Goal: Task Accomplishment & Management: Manage account settings

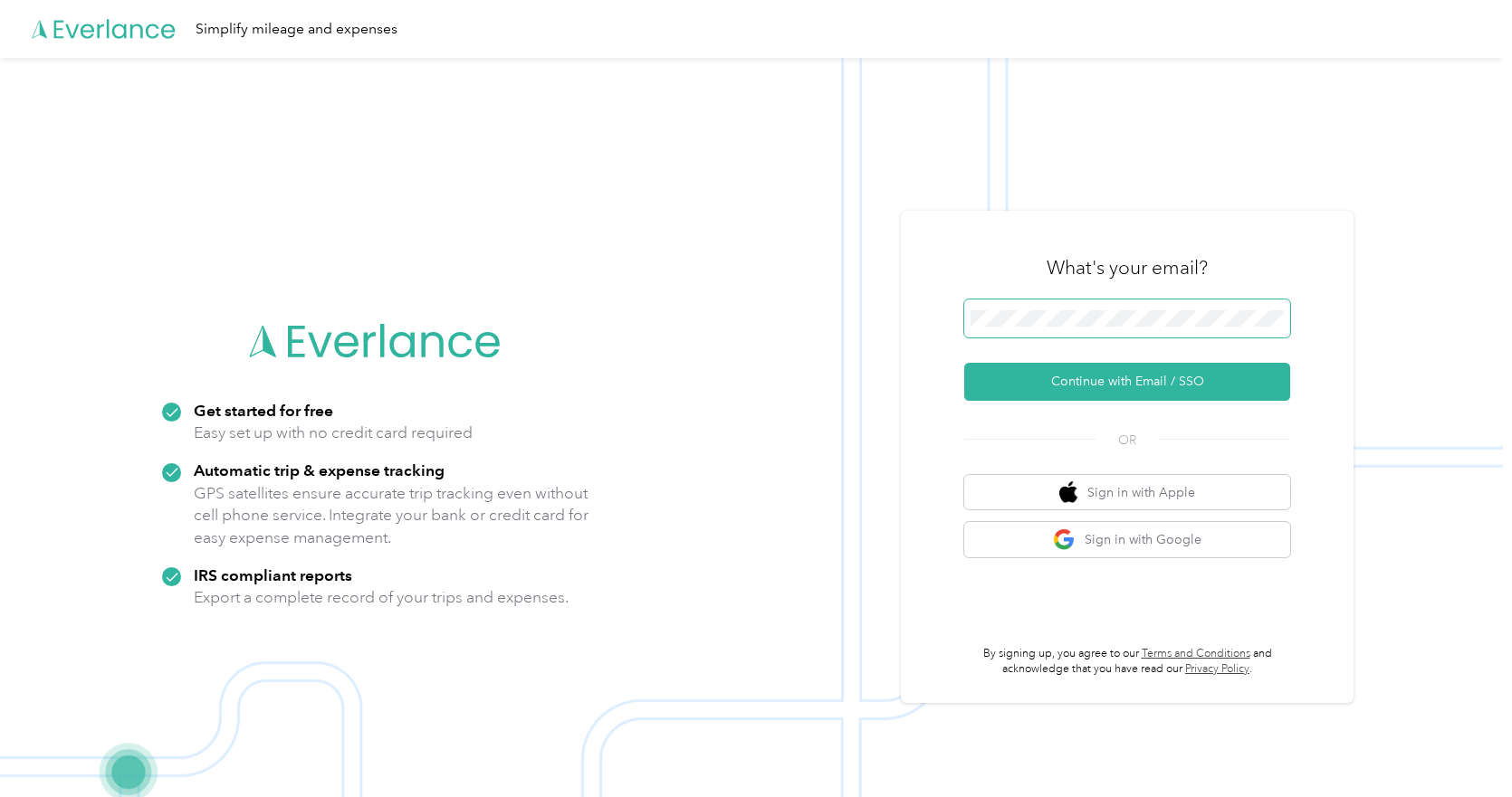
click at [1092, 330] on span at bounding box center [1126, 318] width 326 height 38
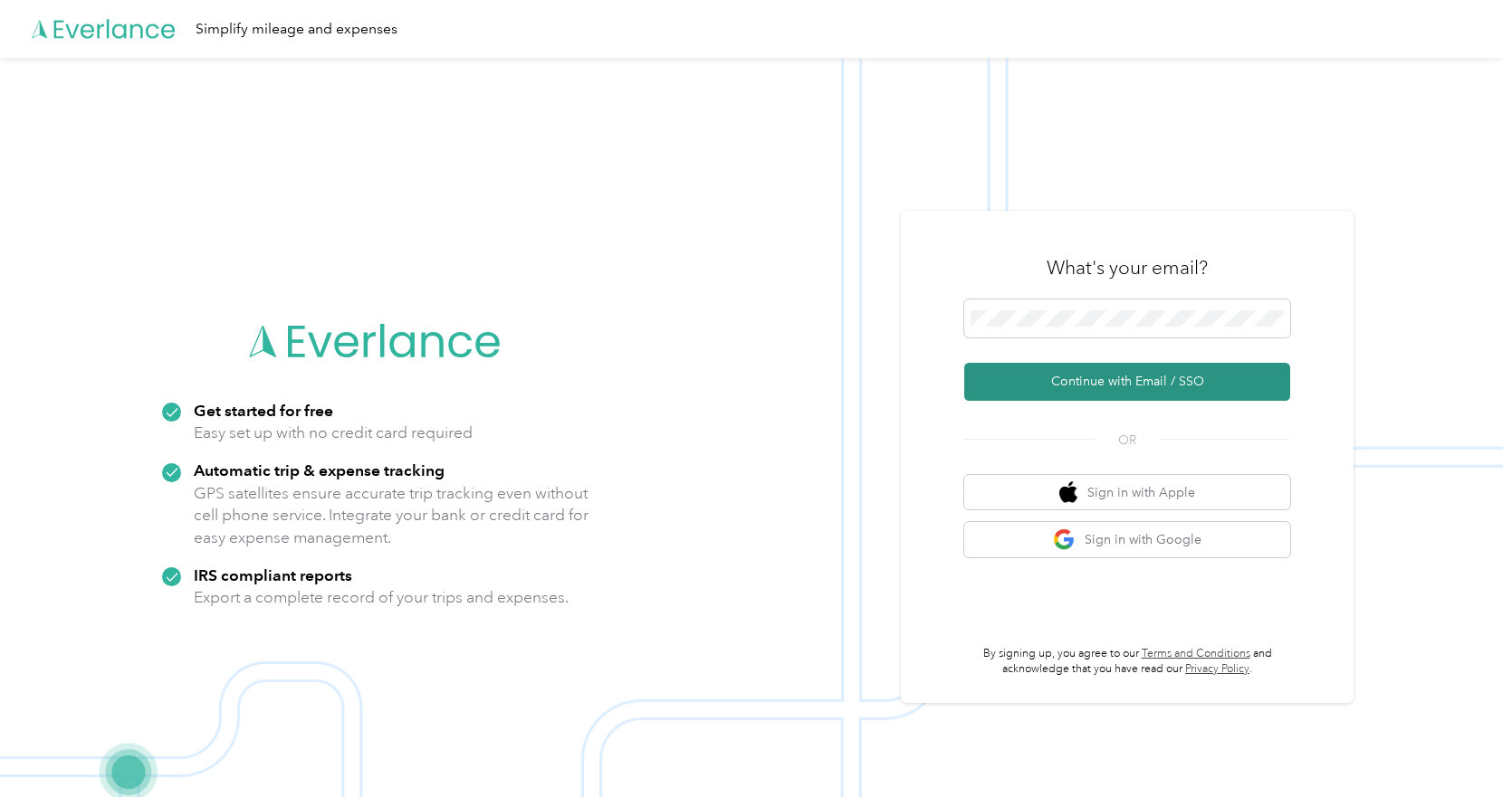
click at [1045, 381] on button "Continue with Email / SSO" at bounding box center [1126, 382] width 326 height 38
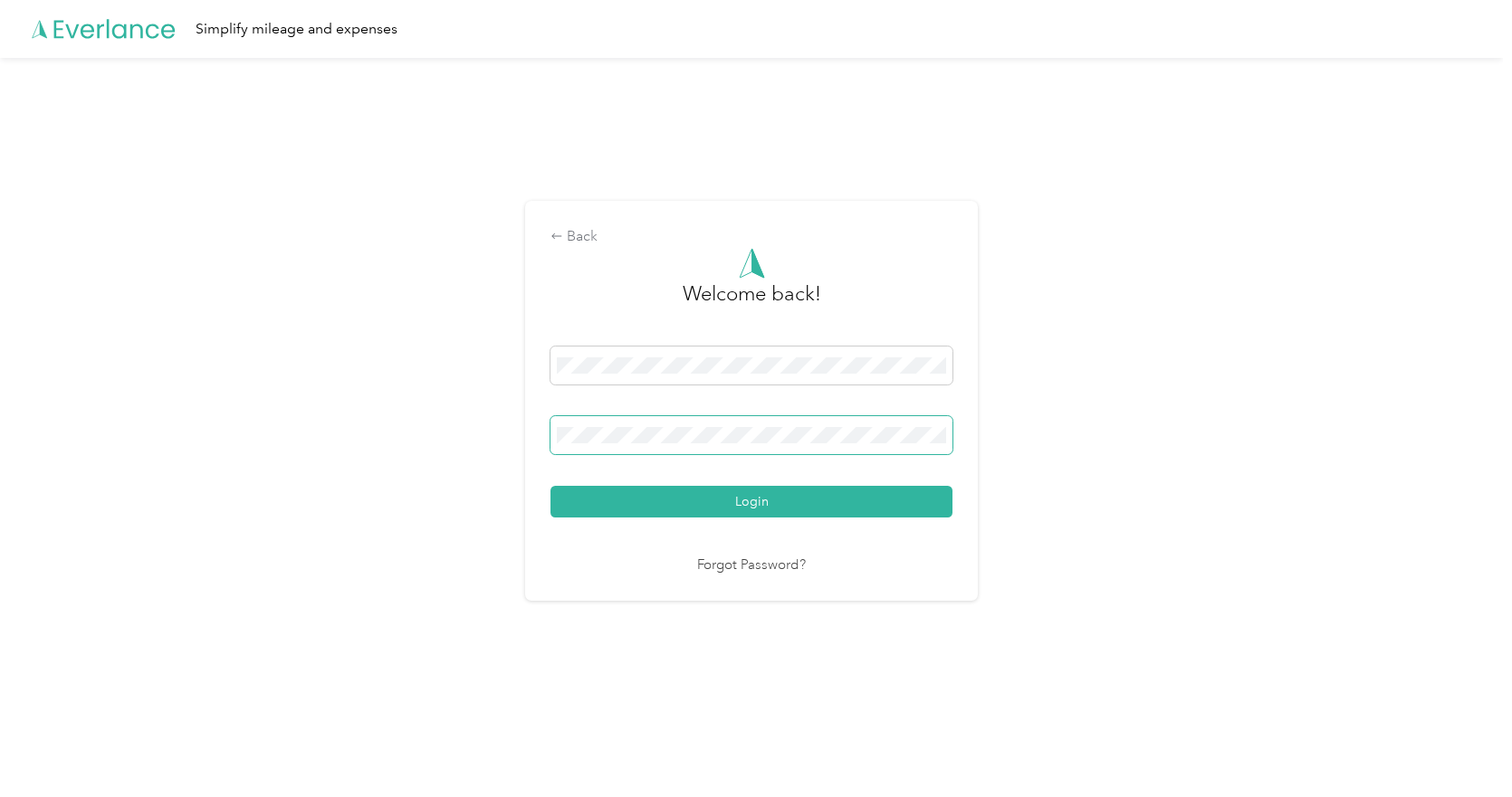
click at [550, 486] on button "Login" at bounding box center [751, 502] width 402 height 32
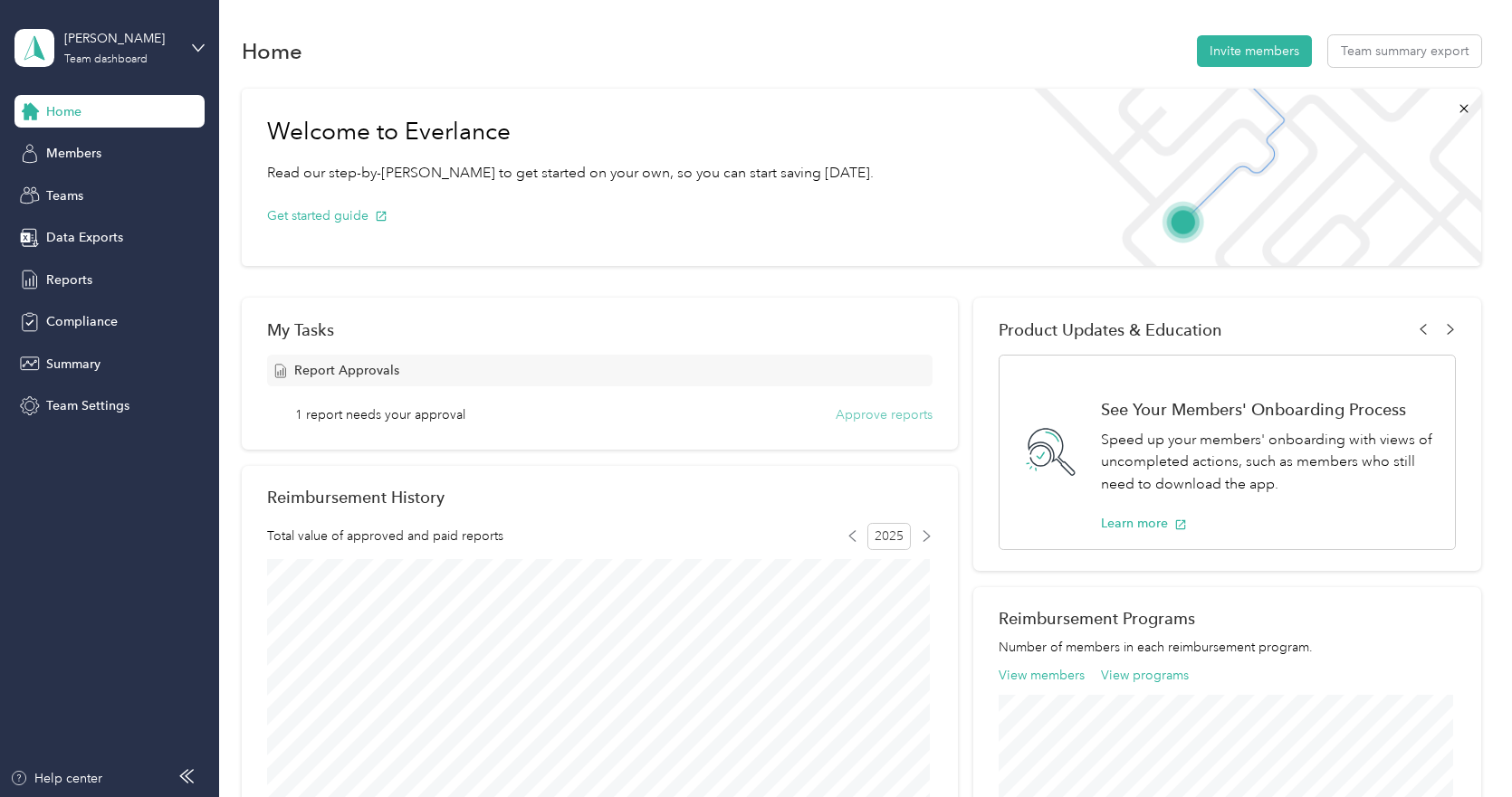
click at [856, 413] on button "Approve reports" at bounding box center [884, 414] width 97 height 19
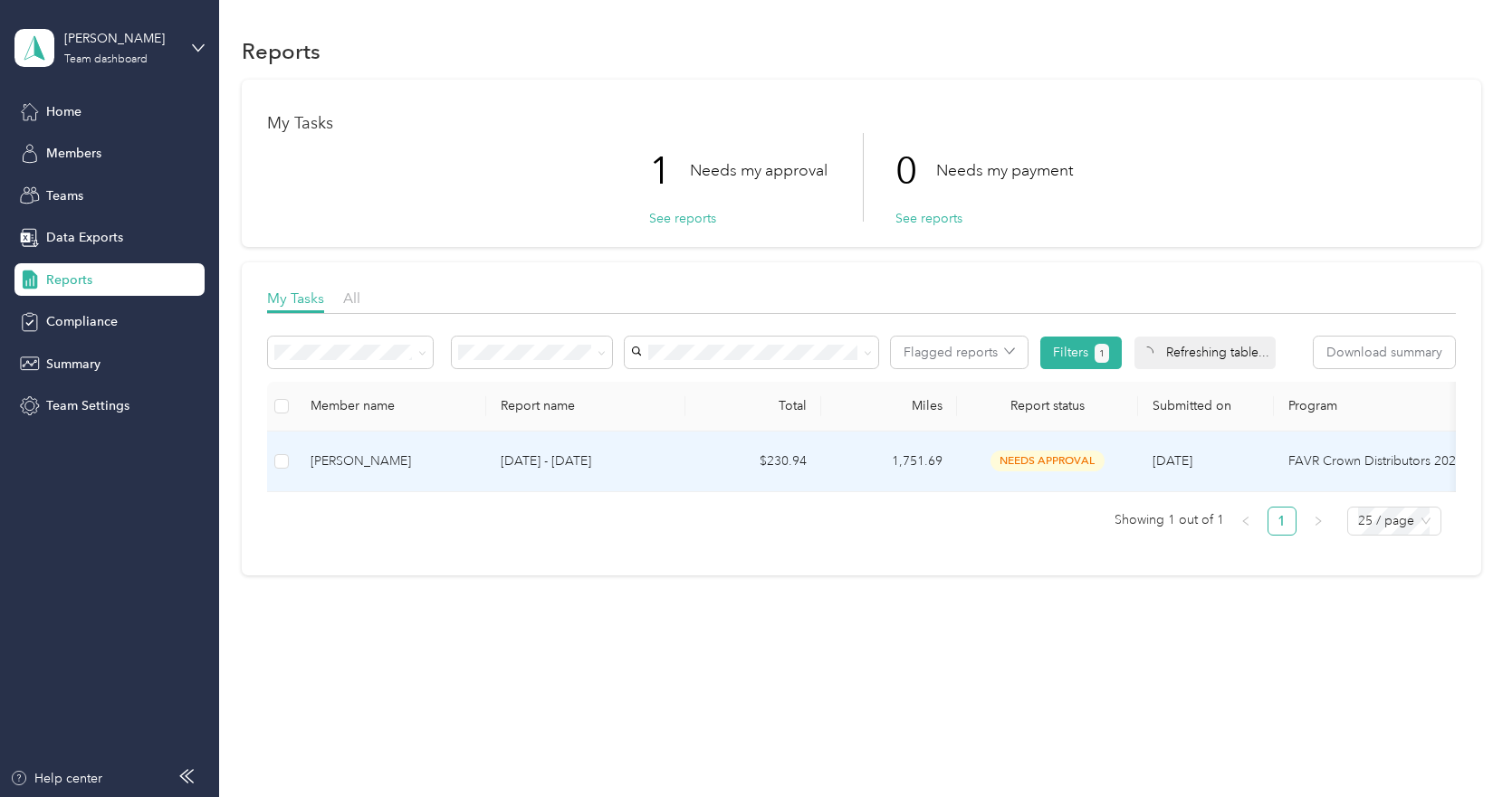
click at [605, 454] on p "[DATE] - [DATE]" at bounding box center [586, 462] width 171 height 20
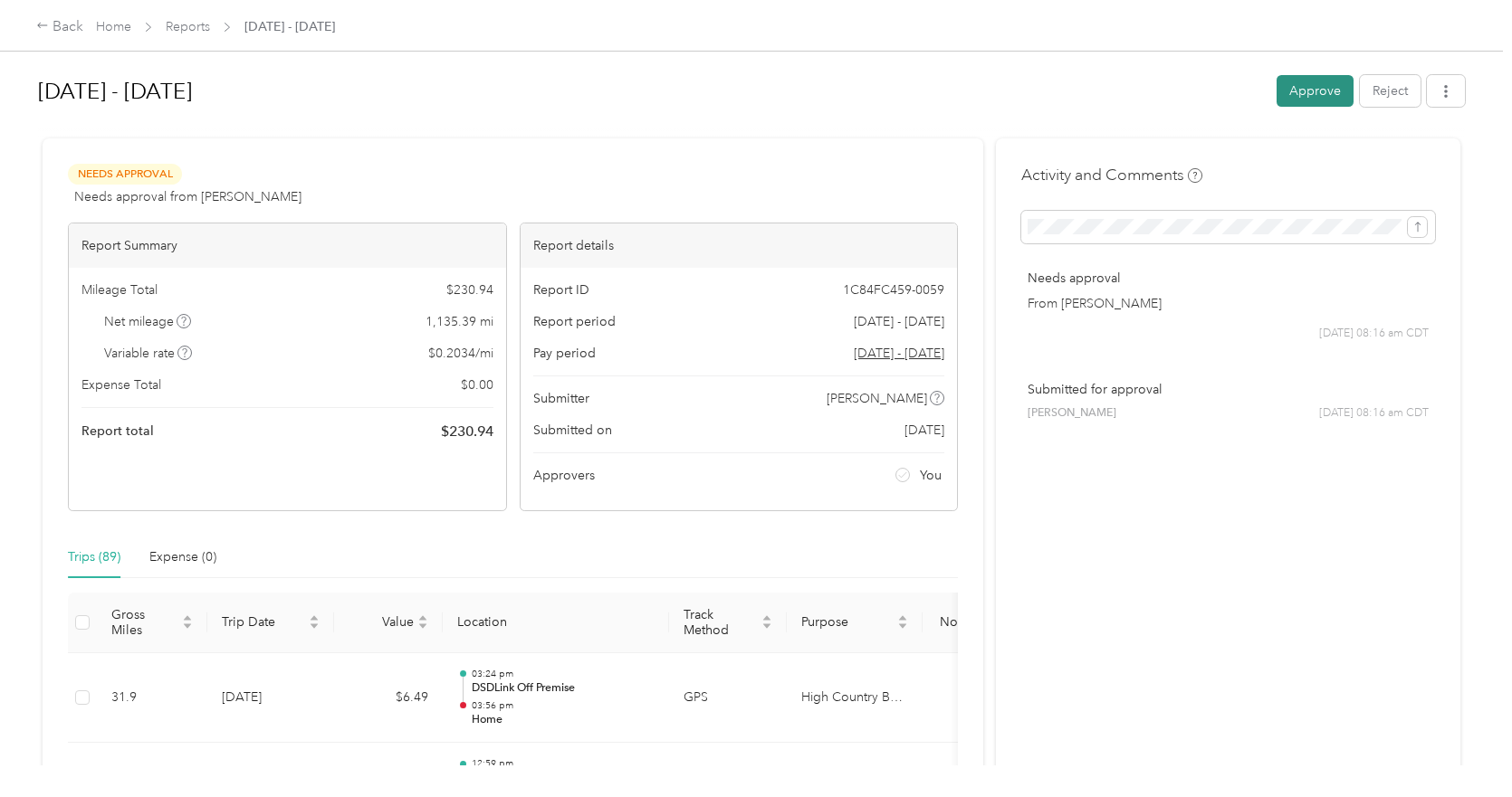
click at [1298, 80] on button "Approve" at bounding box center [1315, 91] width 77 height 32
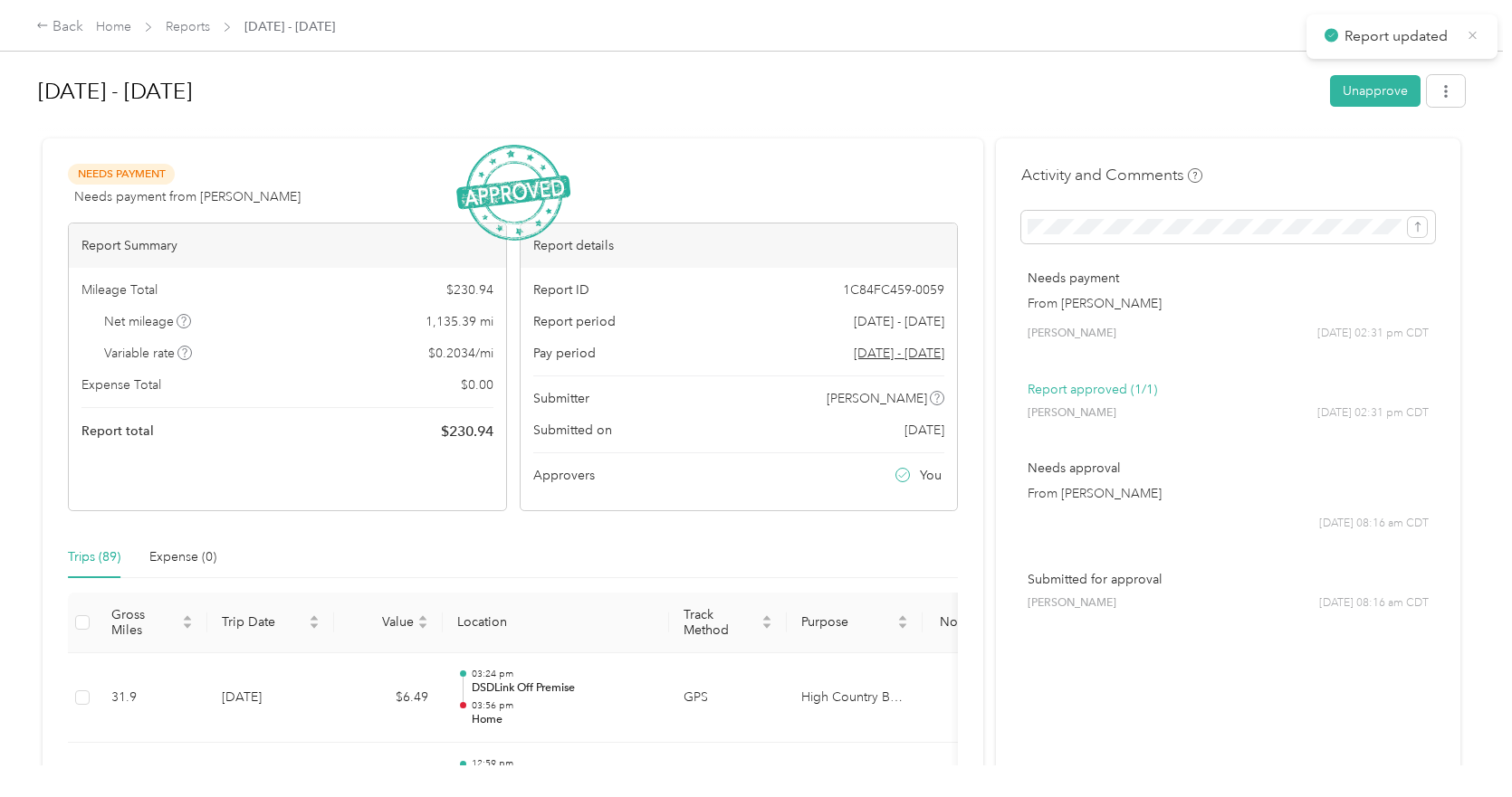
click at [1473, 32] on icon at bounding box center [1472, 35] width 14 height 16
click at [100, 21] on link "Home" at bounding box center [114, 27] width 36 height 16
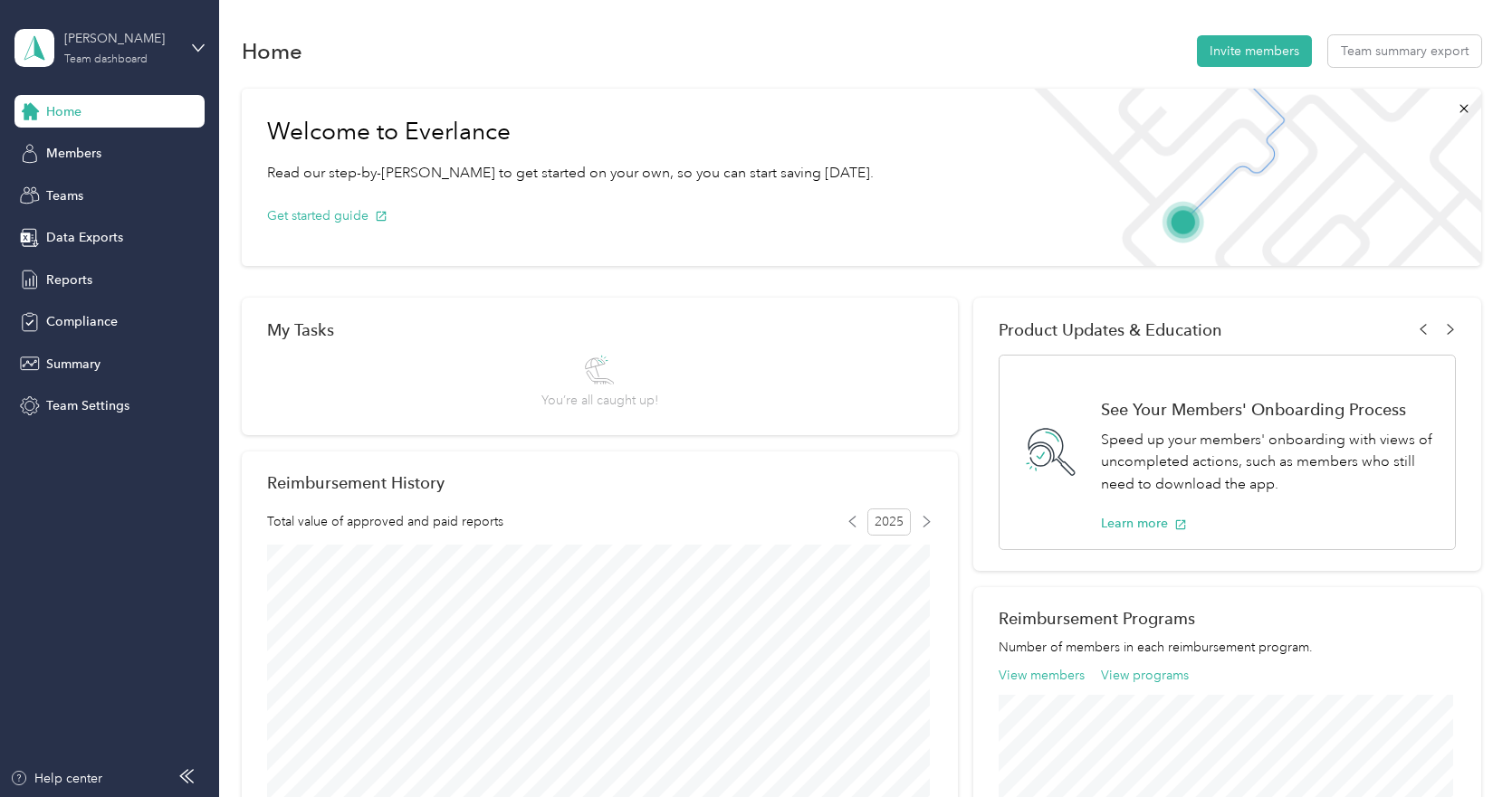
click at [106, 52] on div "[PERSON_NAME] Team dashboard" at bounding box center [121, 47] width 113 height 37
click at [96, 182] on div "Personal dashboard" at bounding box center [87, 189] width 114 height 19
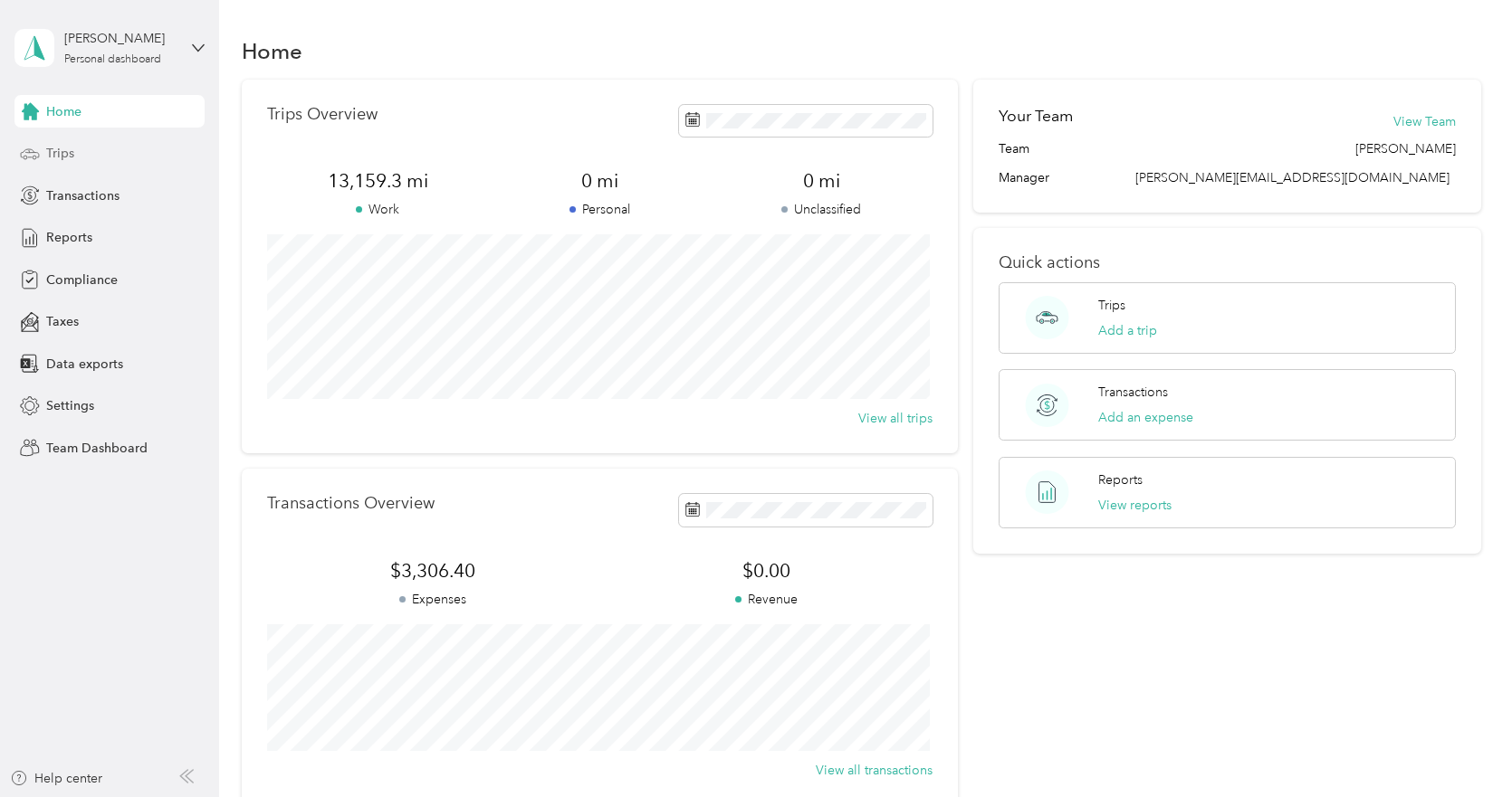
click at [58, 152] on span "Trips" at bounding box center [60, 153] width 28 height 19
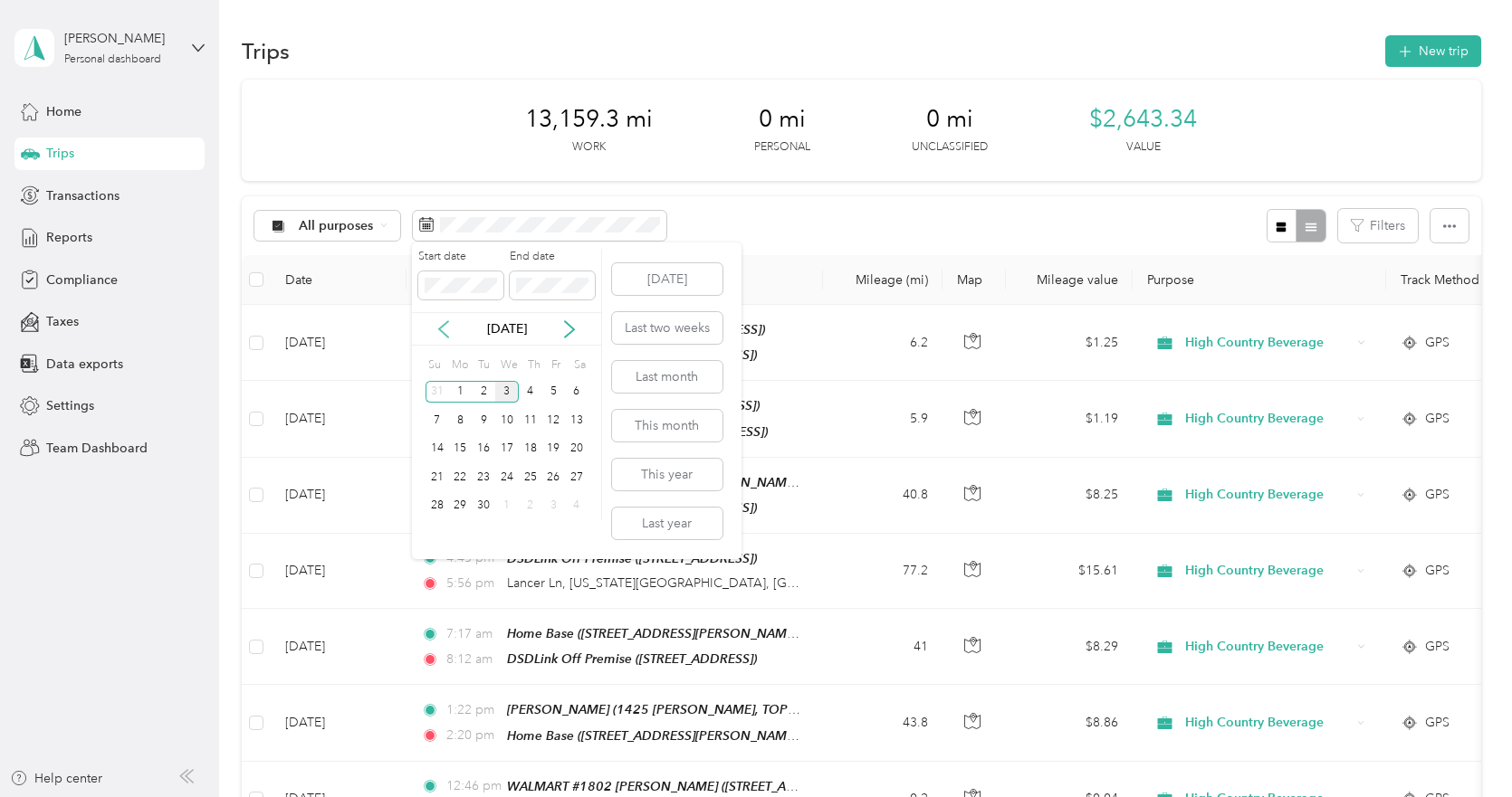
click at [440, 324] on icon at bounding box center [443, 329] width 18 height 18
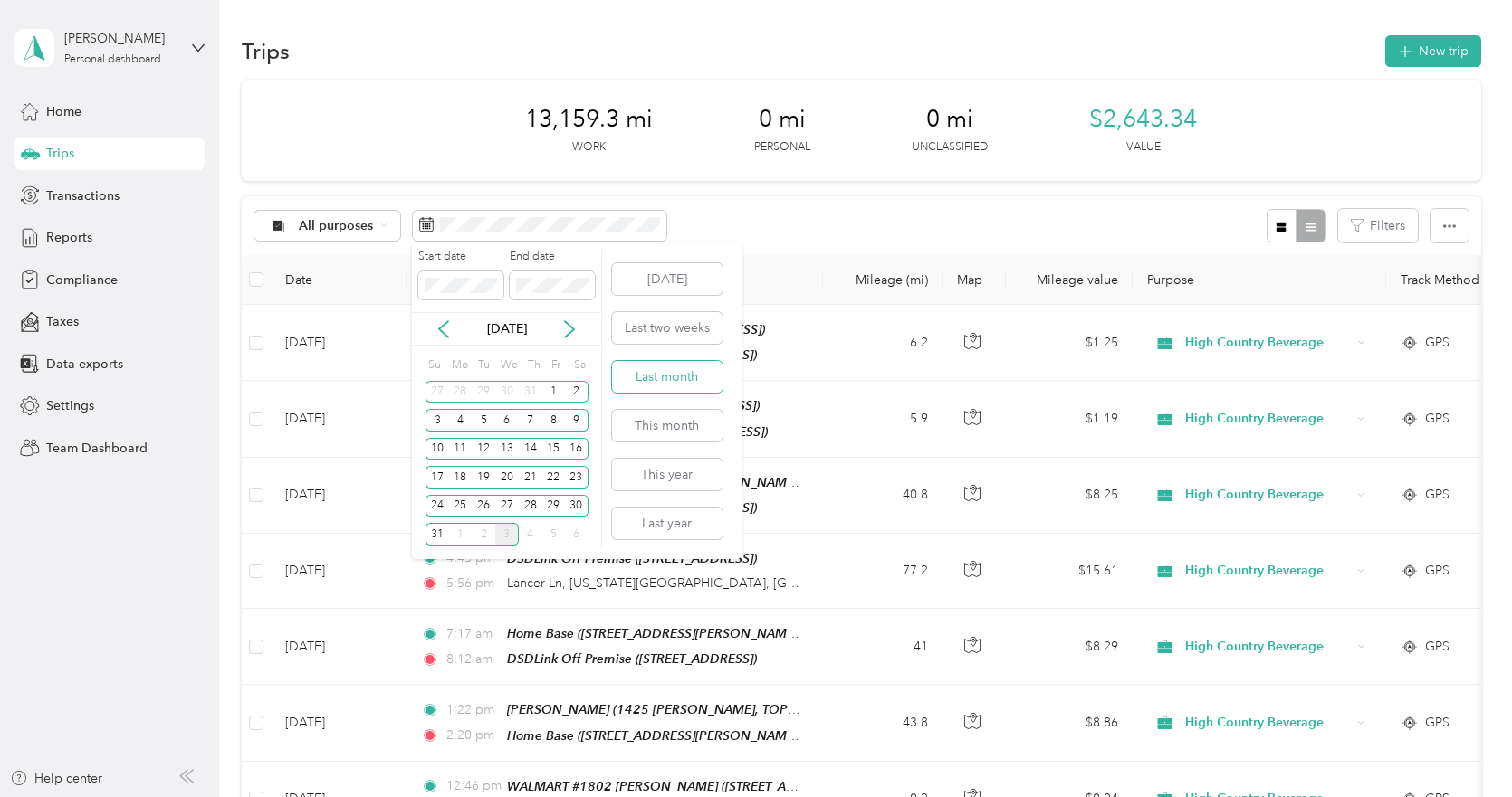
click at [648, 376] on button "Last month" at bounding box center [666, 377] width 110 height 32
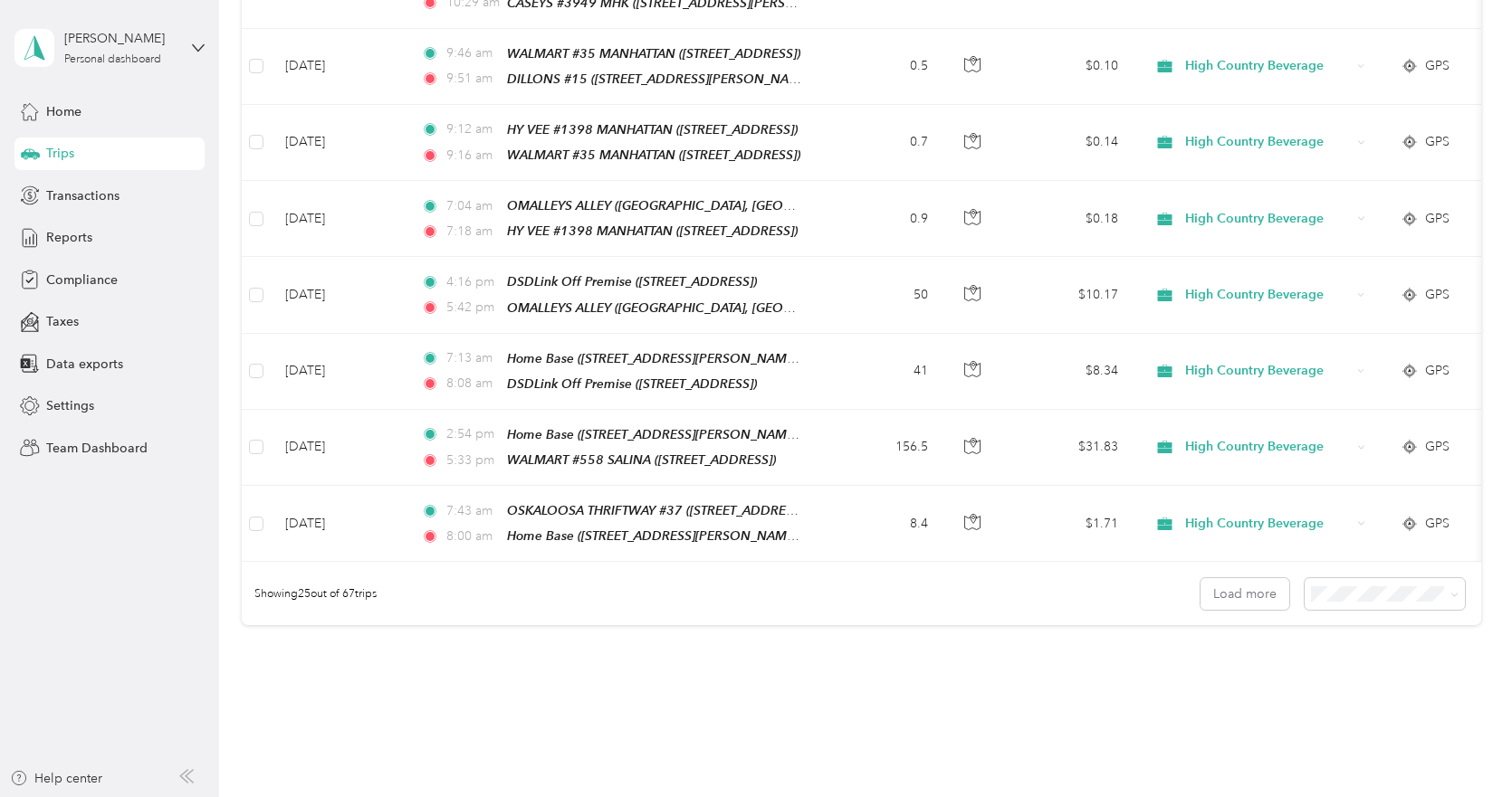
scroll to position [1696, 0]
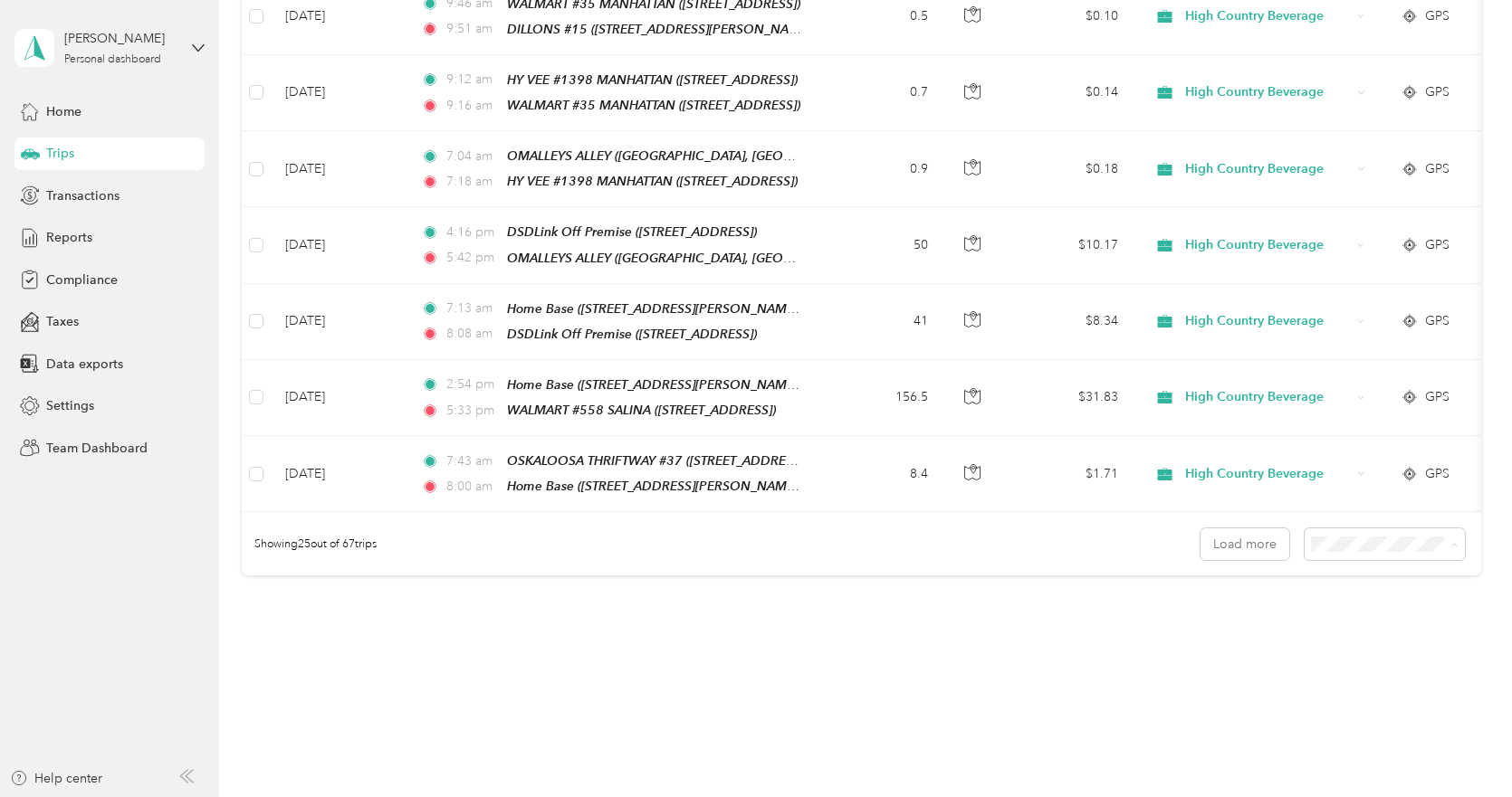
click at [1330, 611] on span "100 per load" at bounding box center [1349, 613] width 74 height 16
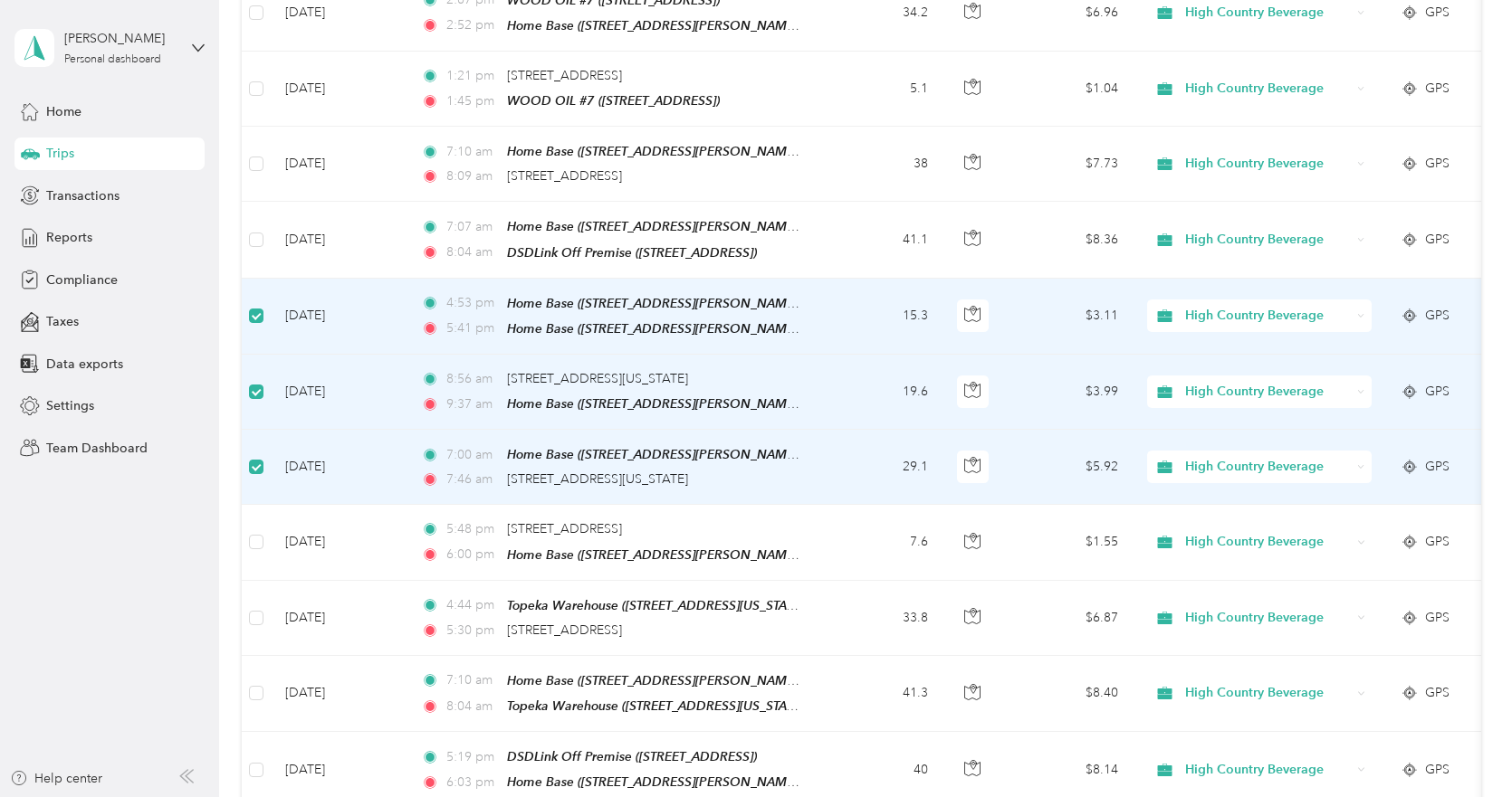
scroll to position [3734, 0]
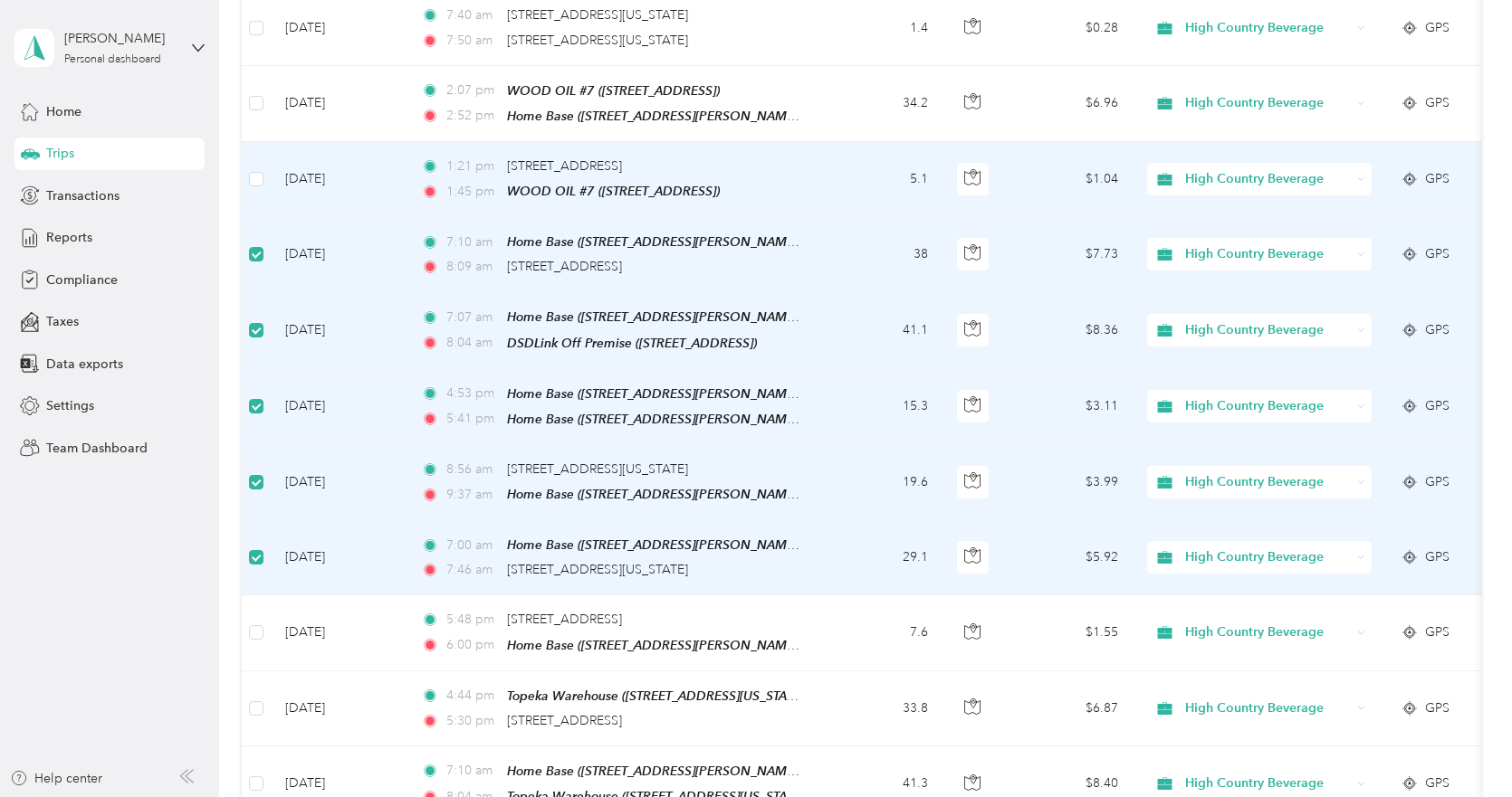
click at [253, 142] on td at bounding box center [256, 179] width 29 height 75
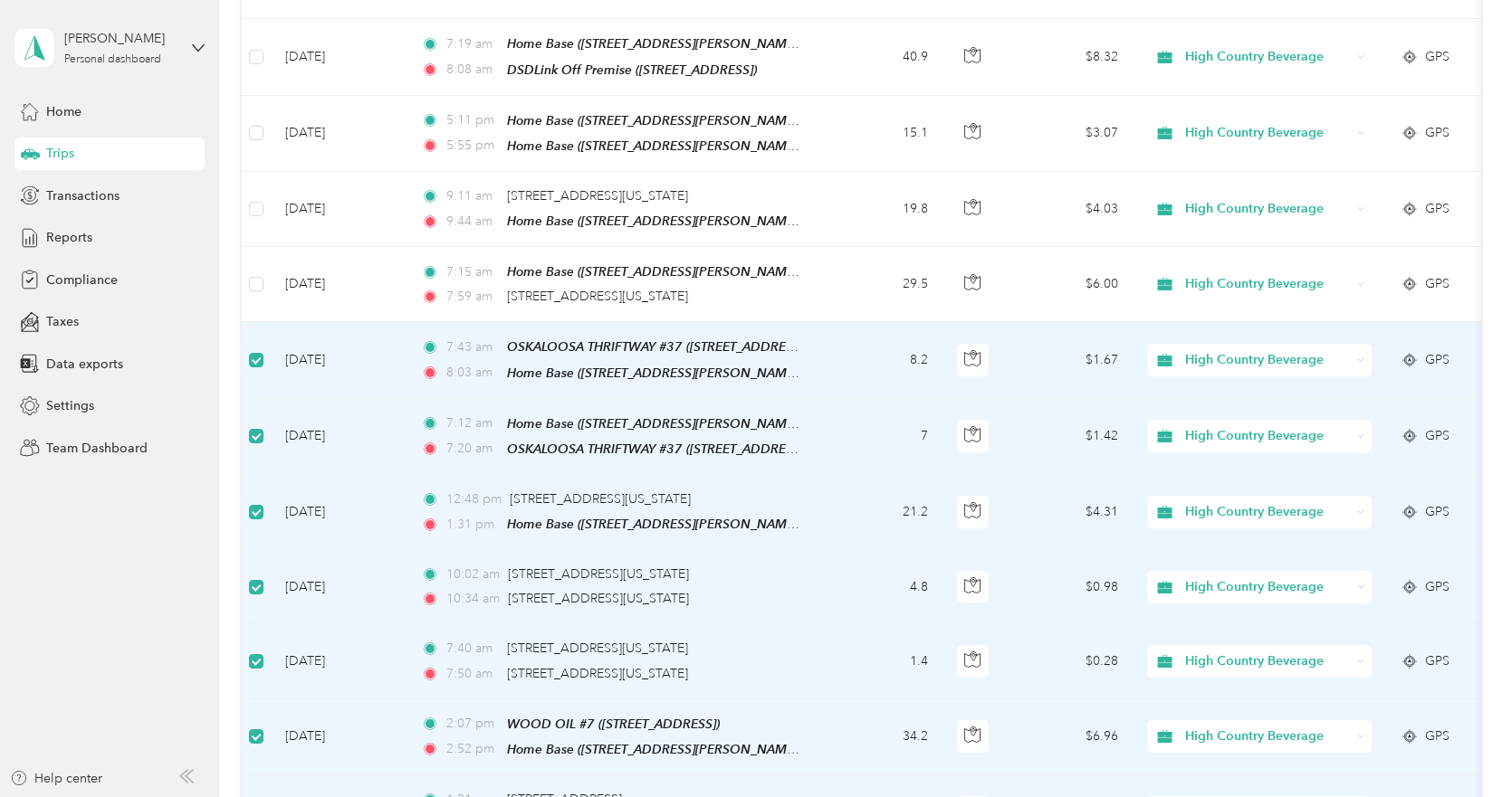
scroll to position [3011, 0]
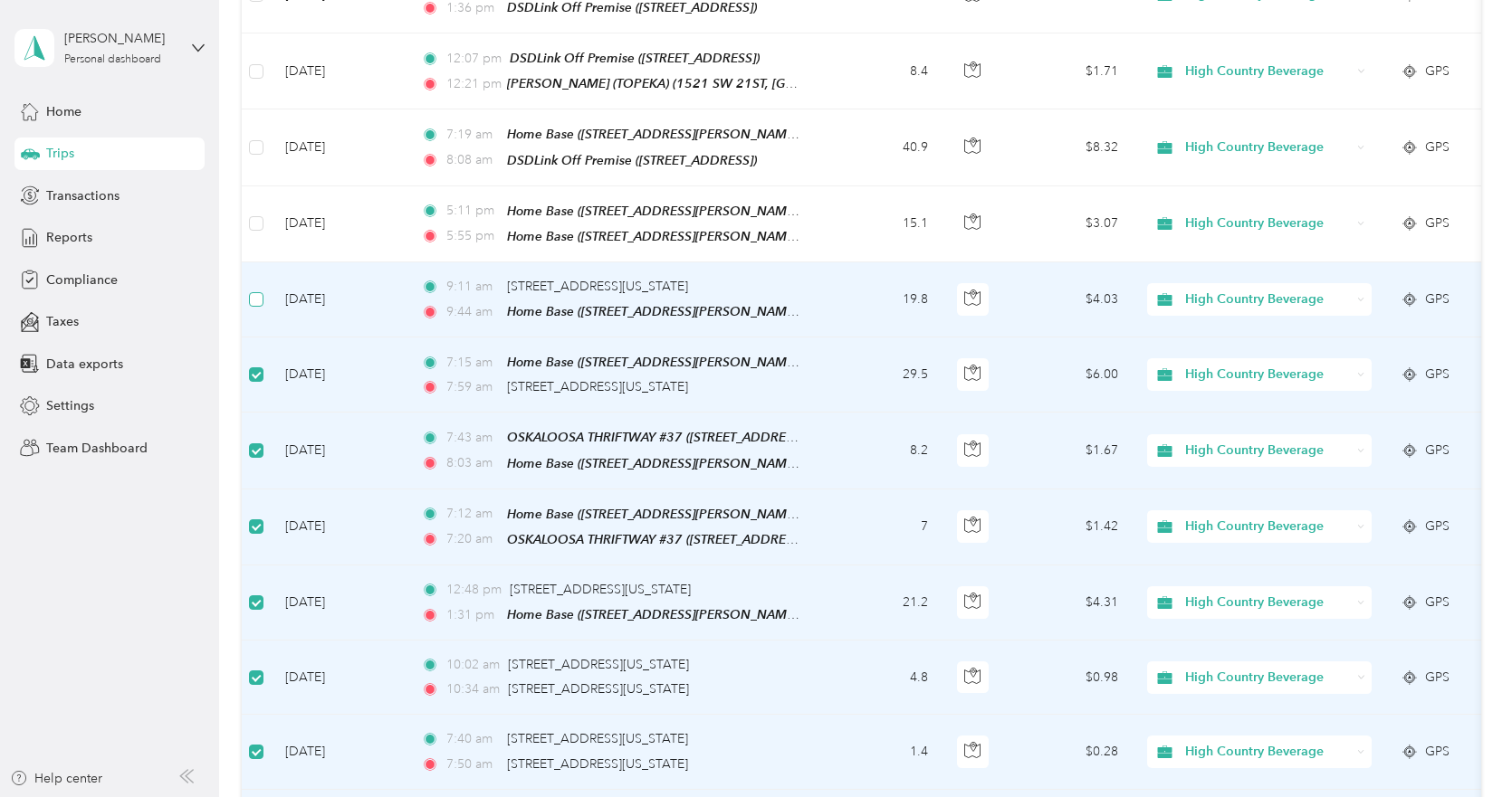
click at [253, 289] on label at bounding box center [256, 299] width 15 height 20
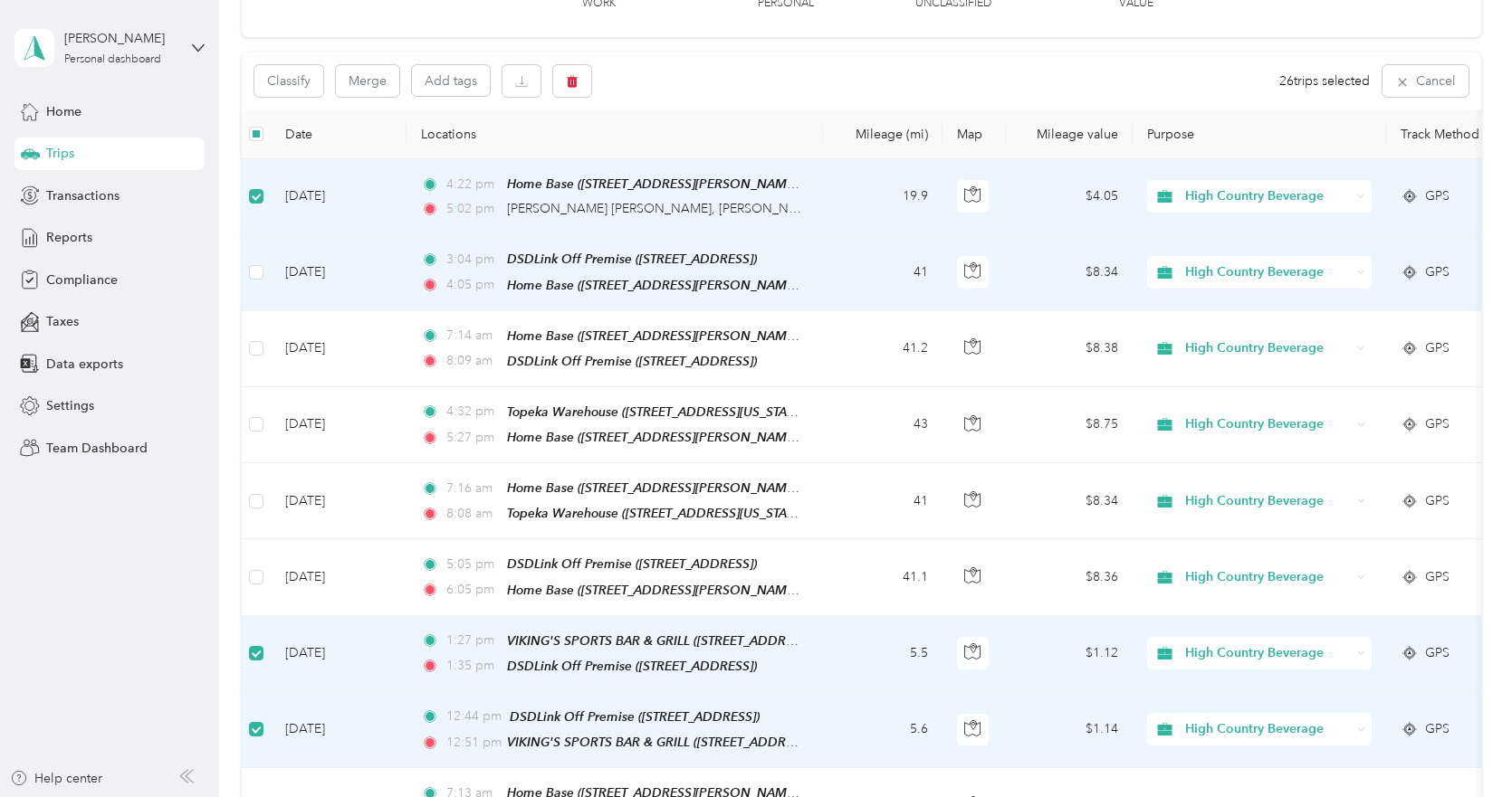
scroll to position [114, 0]
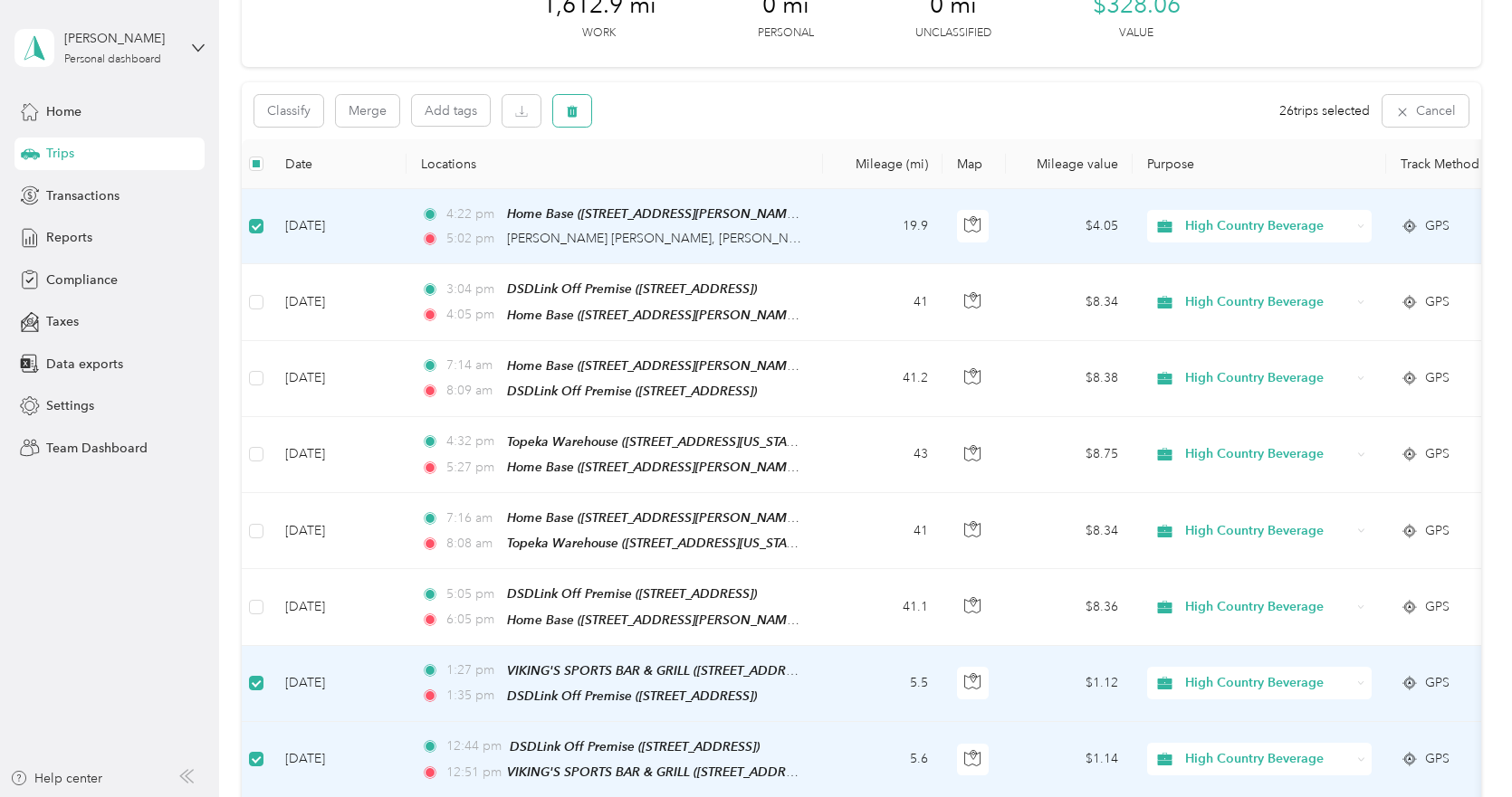
click at [567, 109] on icon "button" at bounding box center [572, 111] width 13 height 13
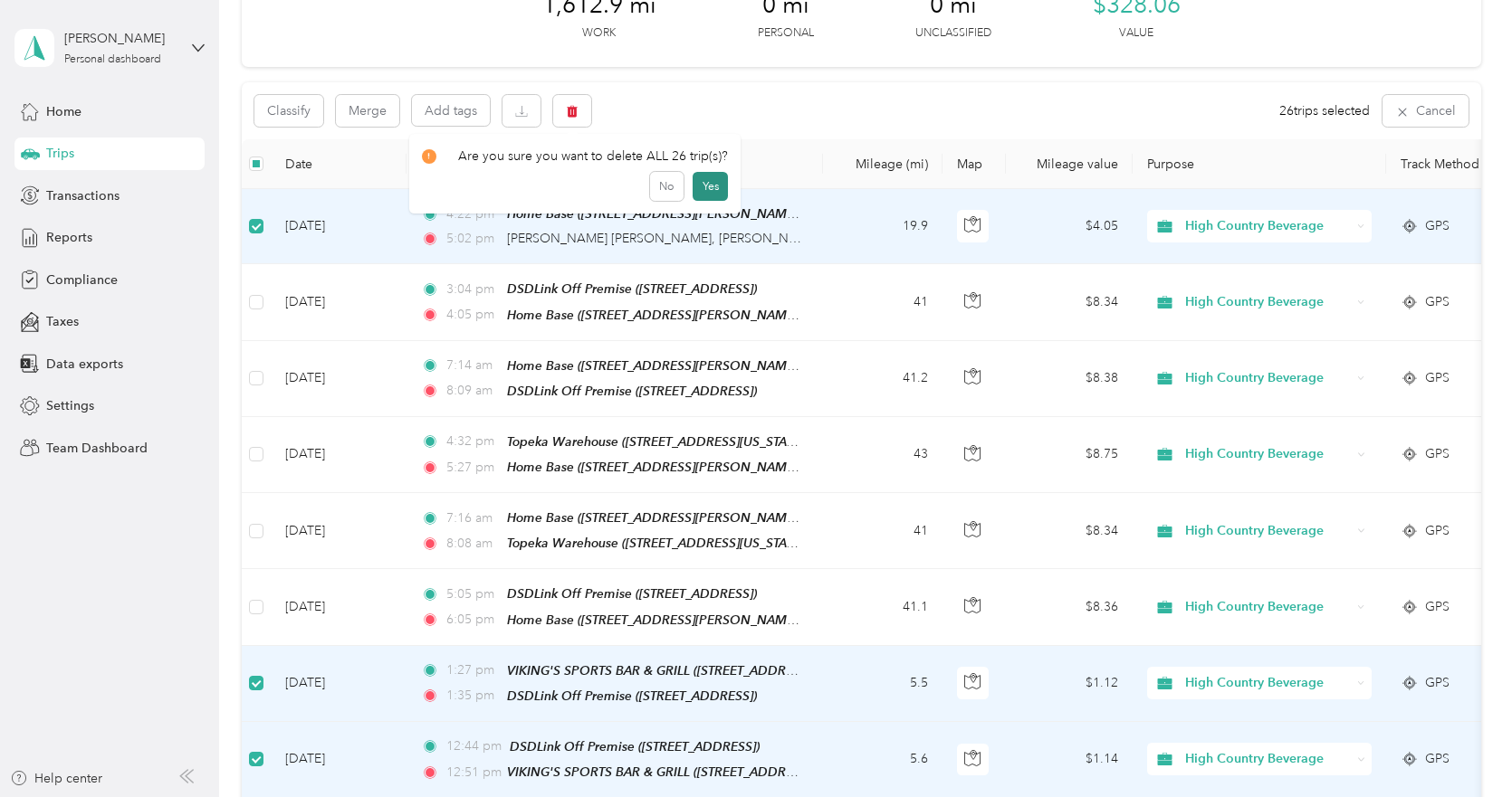
click at [702, 183] on button "Yes" at bounding box center [710, 185] width 36 height 29
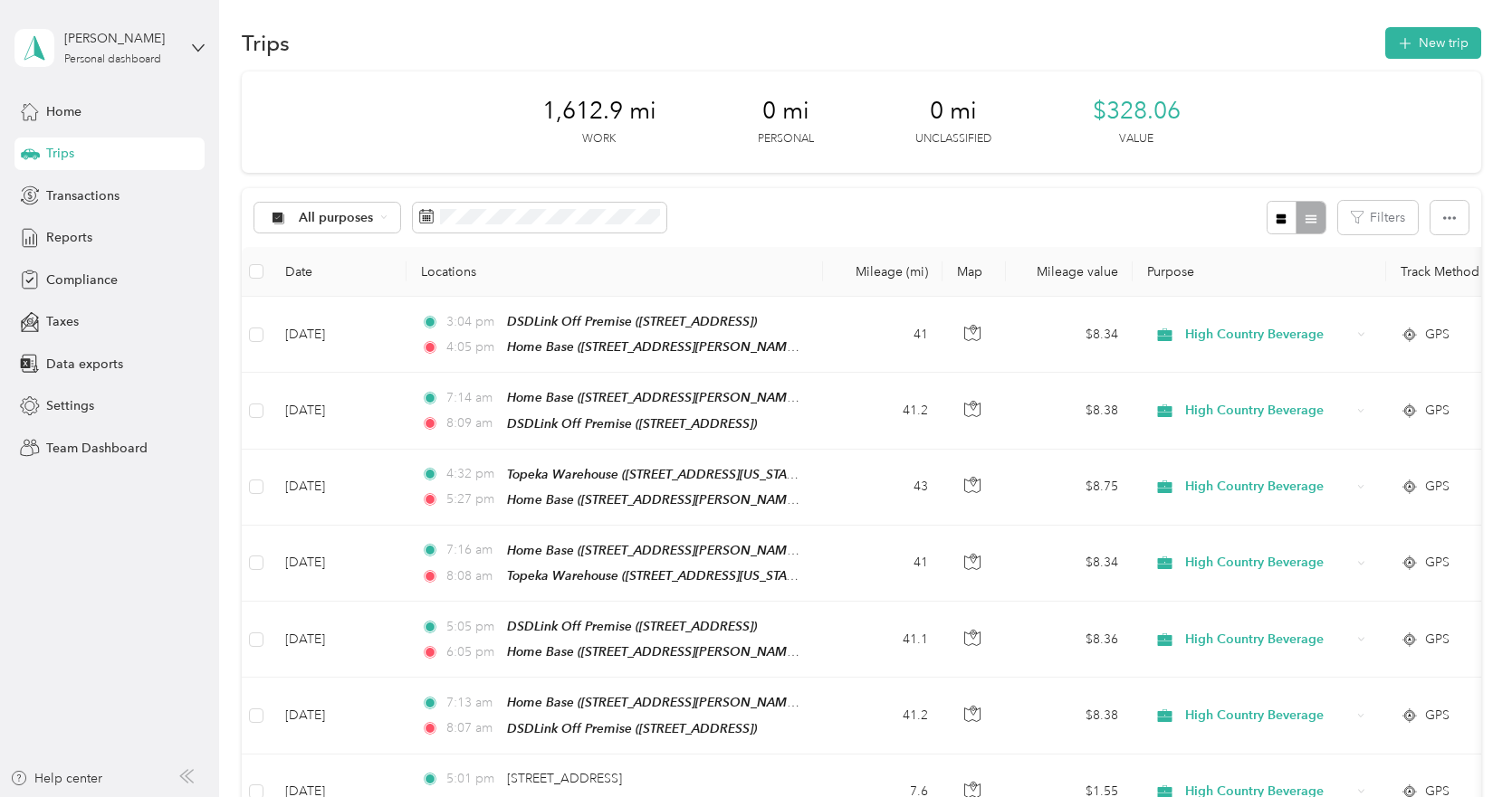
scroll to position [0, 0]
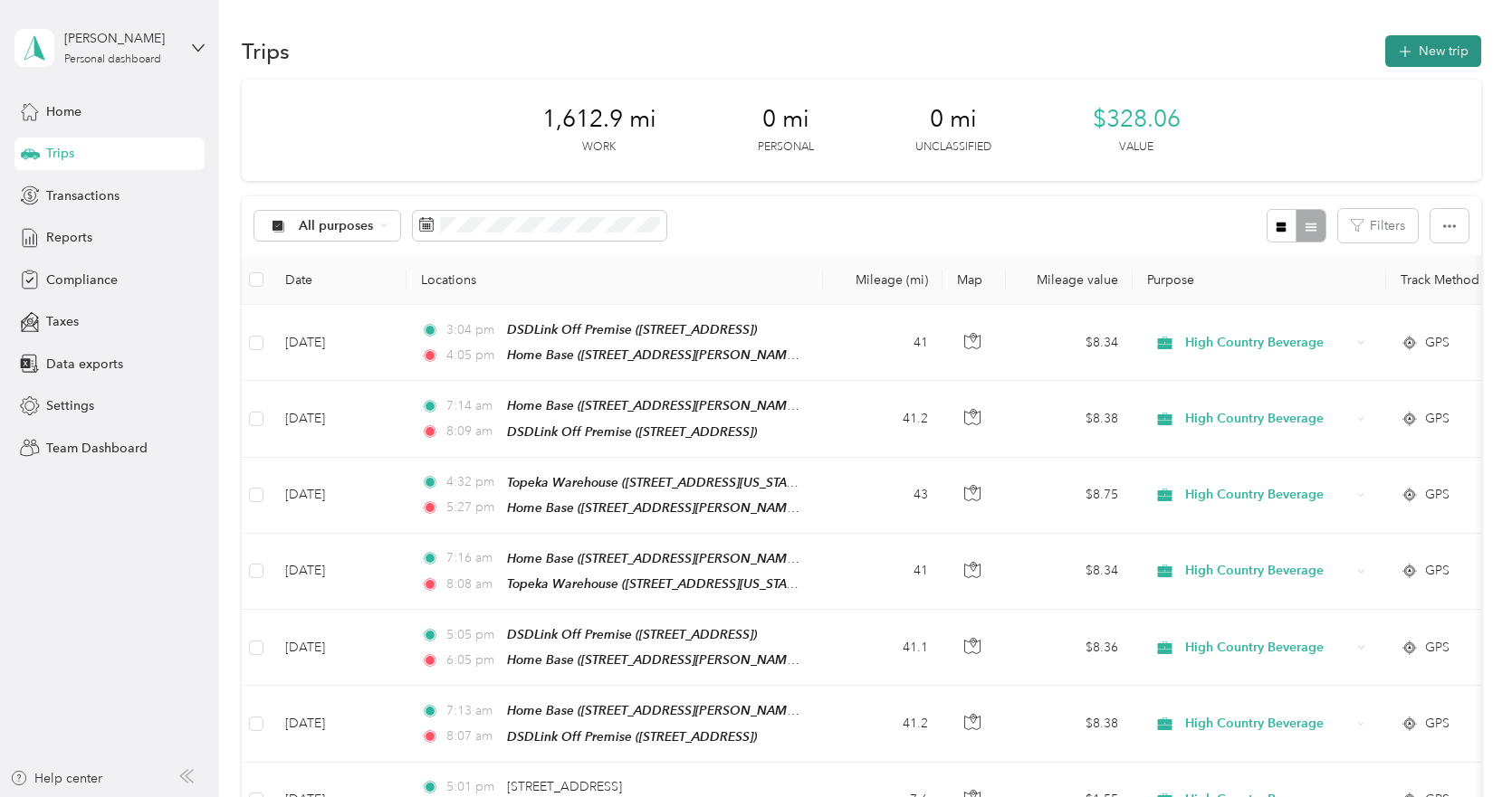
click at [1431, 46] on button "New trip" at bounding box center [1433, 52] width 96 height 32
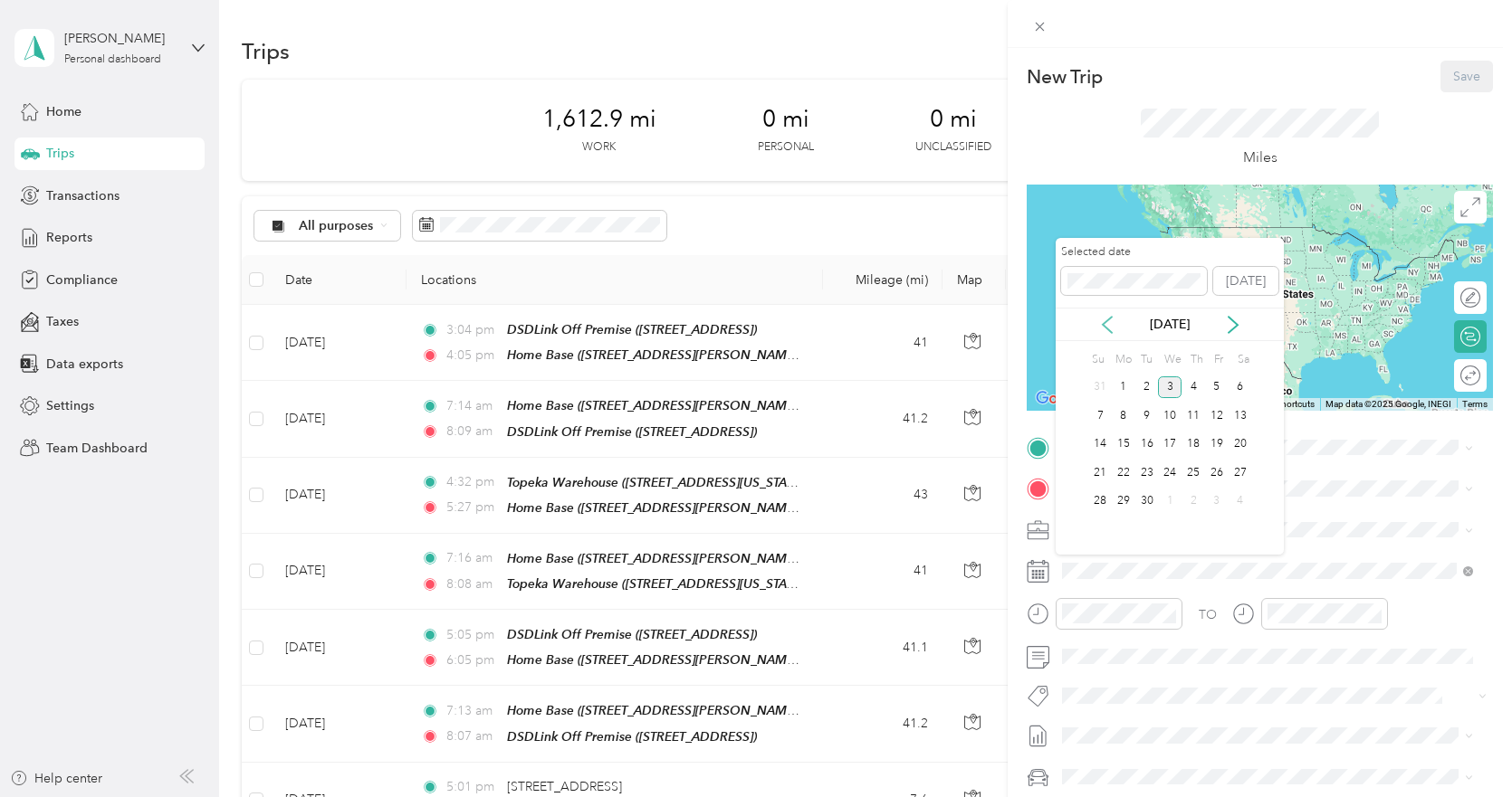
click at [1105, 322] on icon at bounding box center [1106, 325] width 9 height 16
click at [1235, 474] on div "23" at bounding box center [1240, 473] width 24 height 23
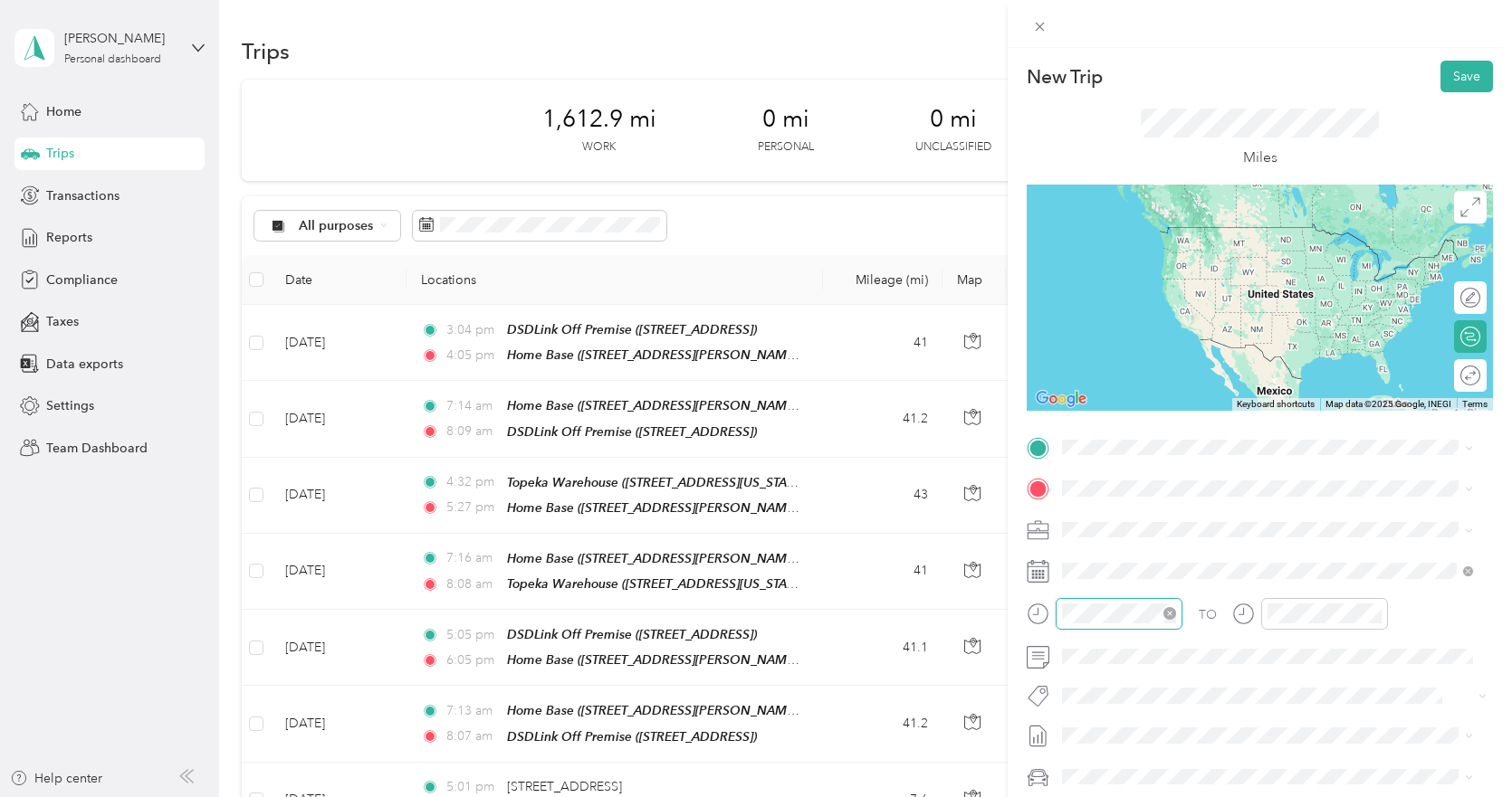
scroll to position [912, 0]
click at [1076, 378] on div "01" at bounding box center [1081, 380] width 44 height 26
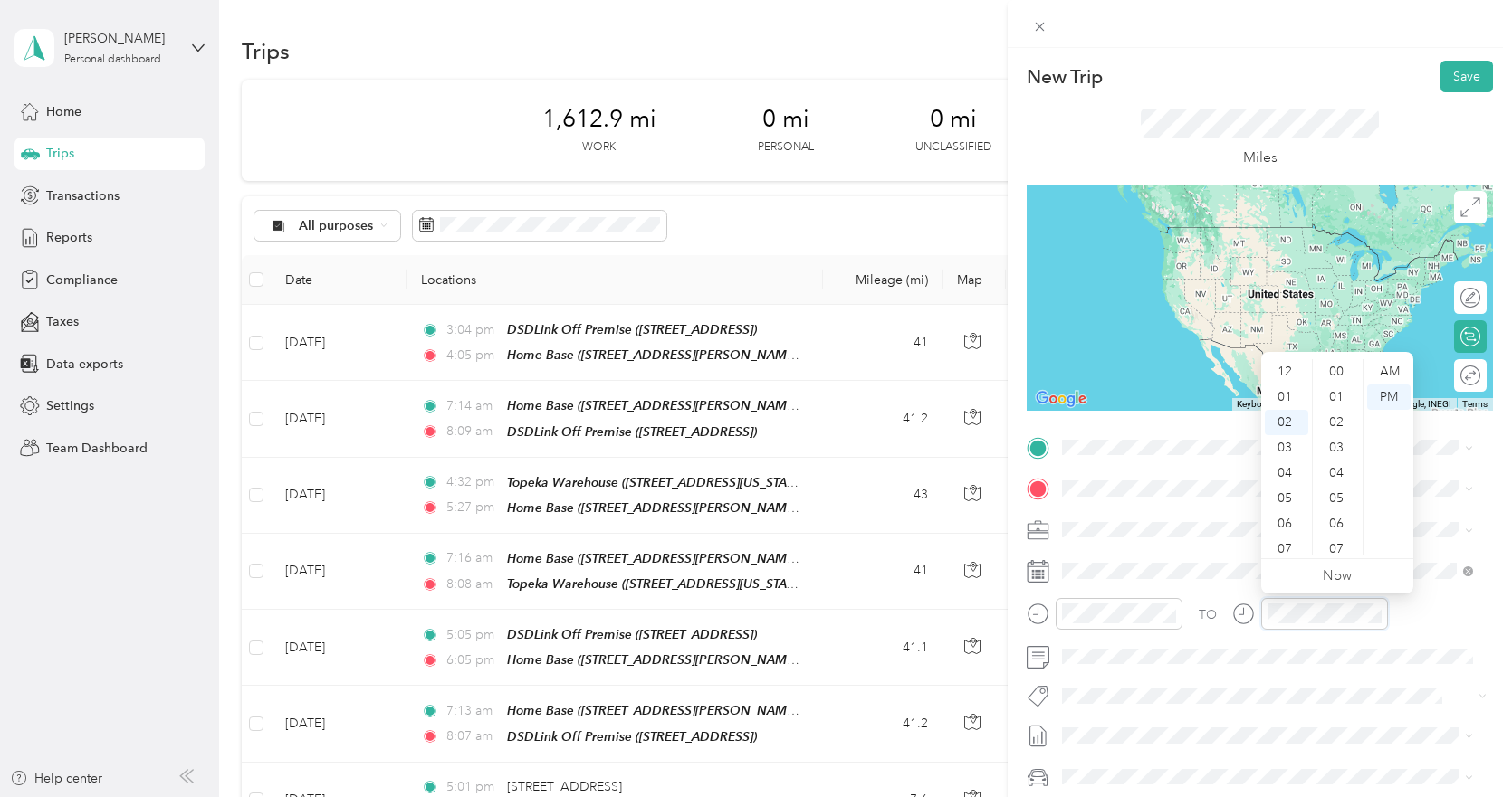
scroll to position [51, 0]
click at [1286, 424] on div "04" at bounding box center [1286, 423] width 44 height 26
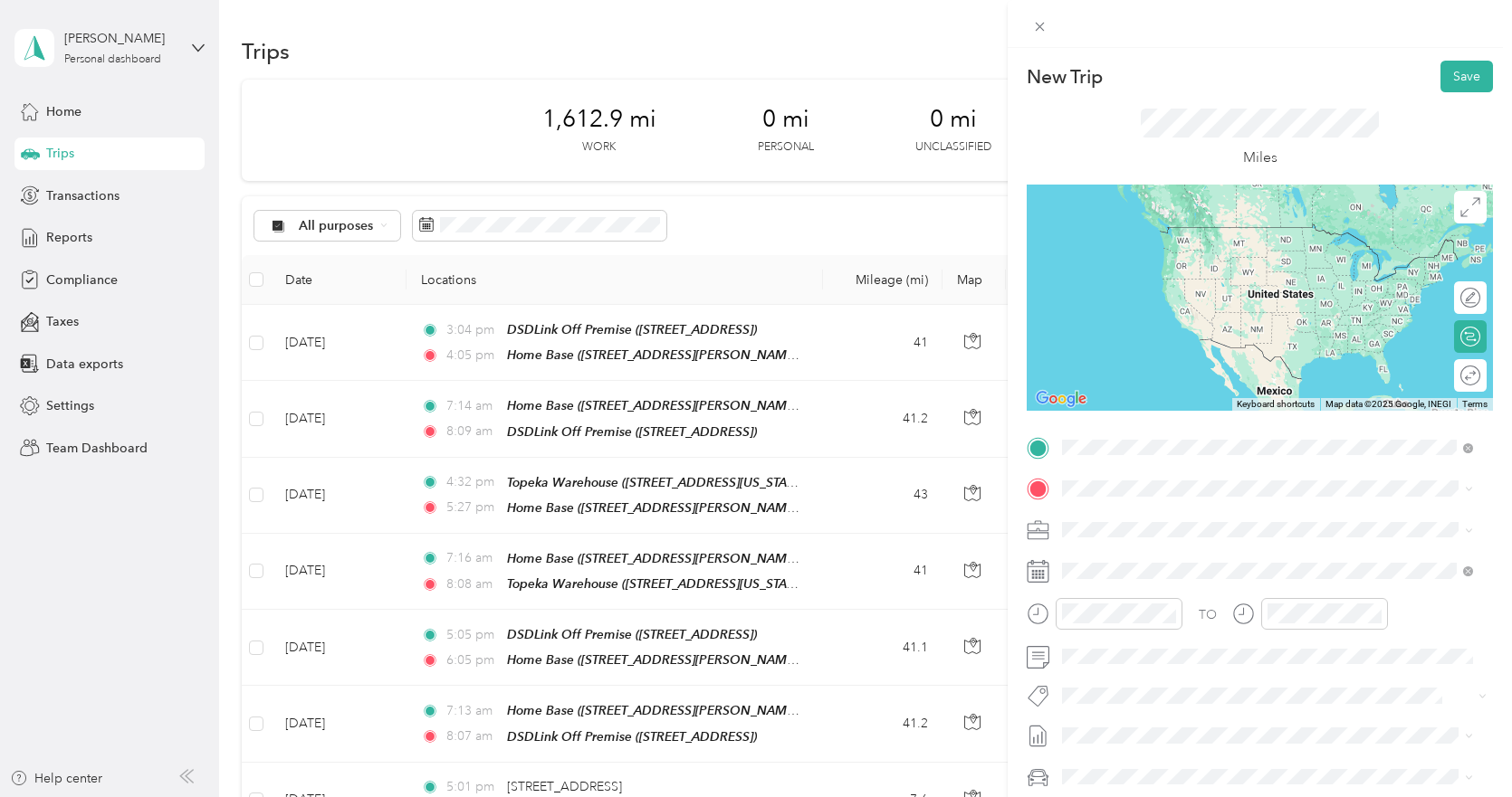
click at [1174, 525] on strong "[GEOGRAPHIC_DATA]" at bounding box center [1226, 522] width 135 height 16
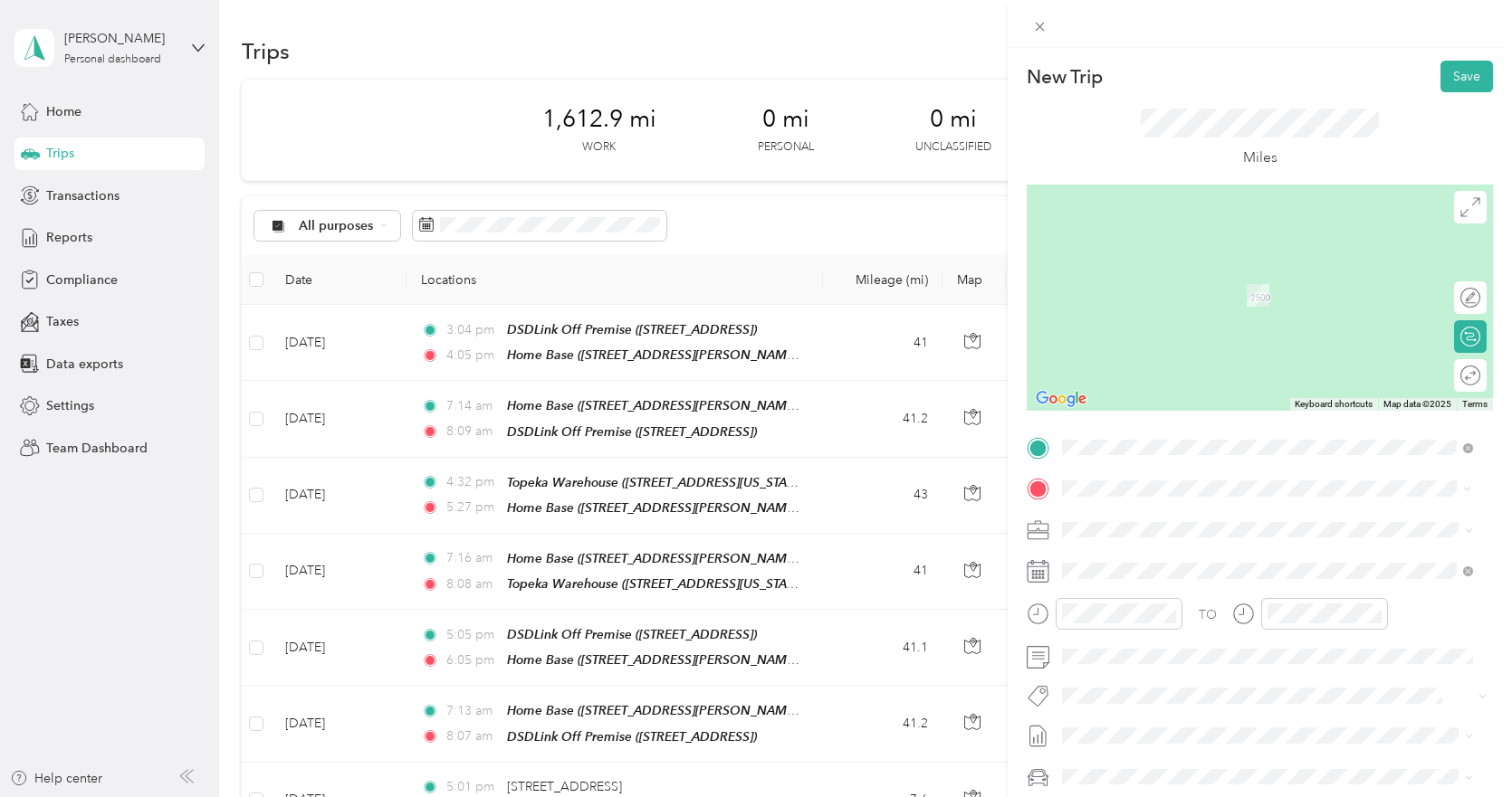
click at [1136, 562] on strong "Home Base" at bounding box center [1130, 560] width 67 height 16
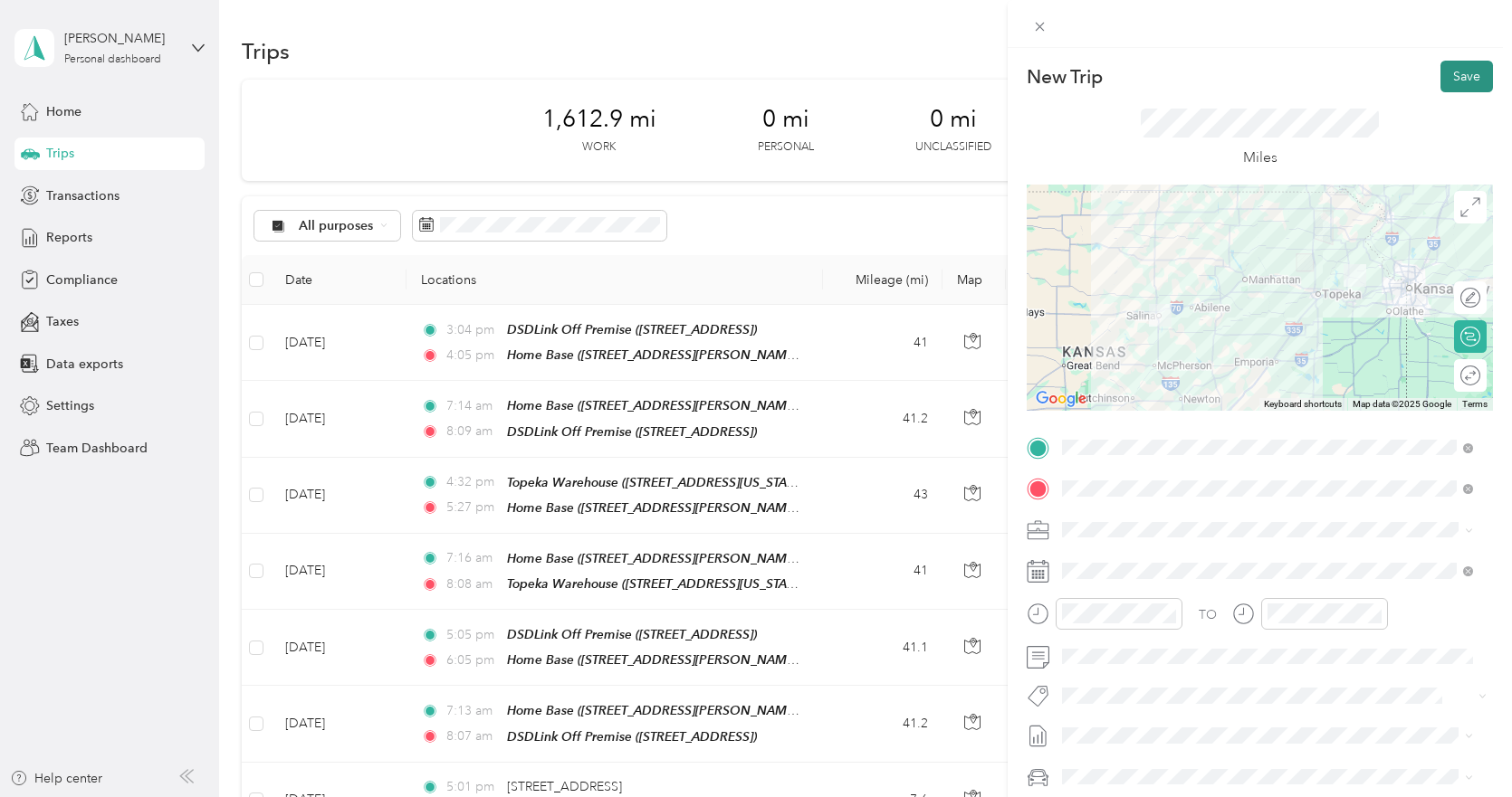
click at [1457, 84] on button "Save" at bounding box center [1466, 76] width 53 height 32
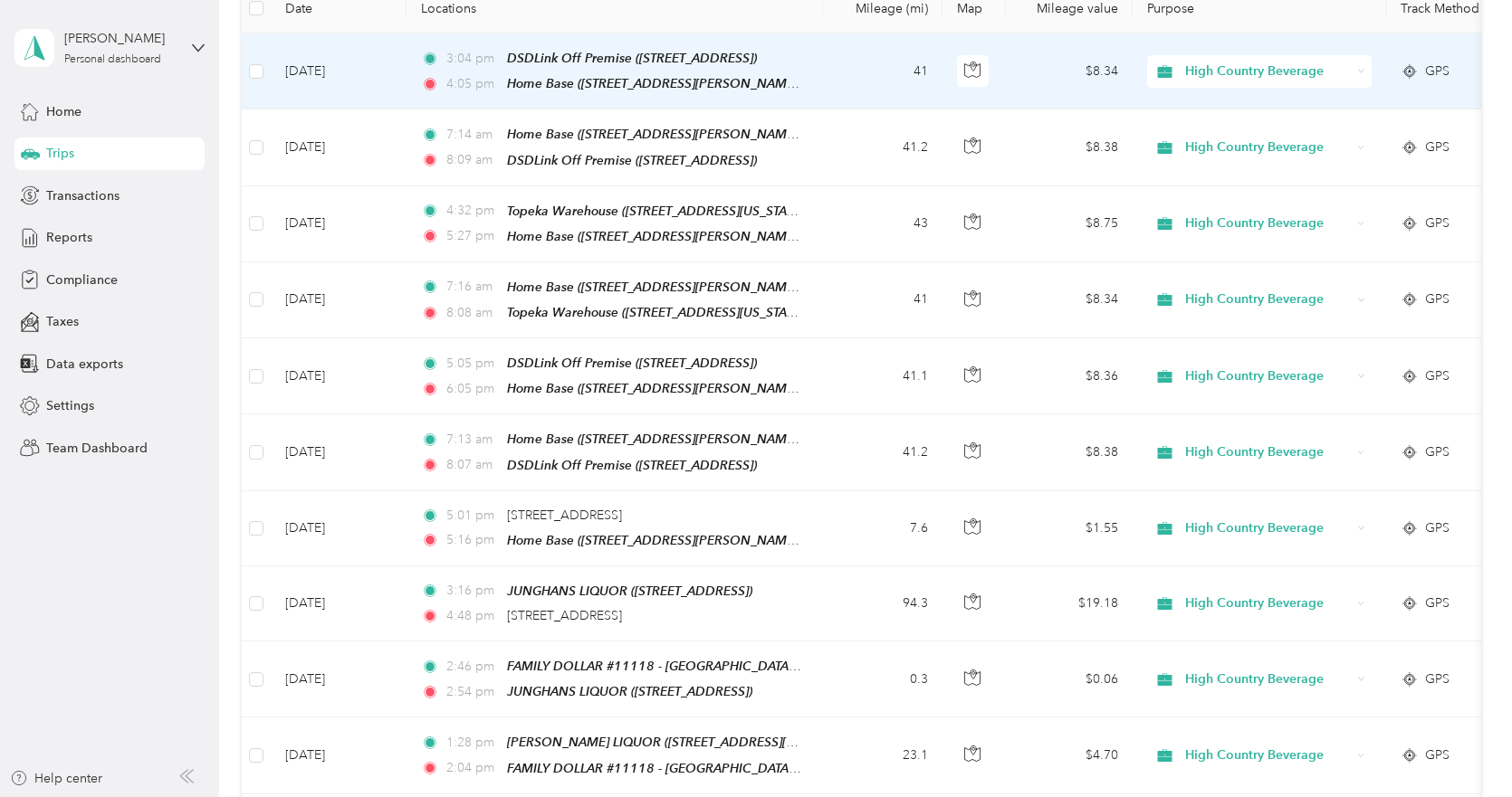
scroll to position [0, 0]
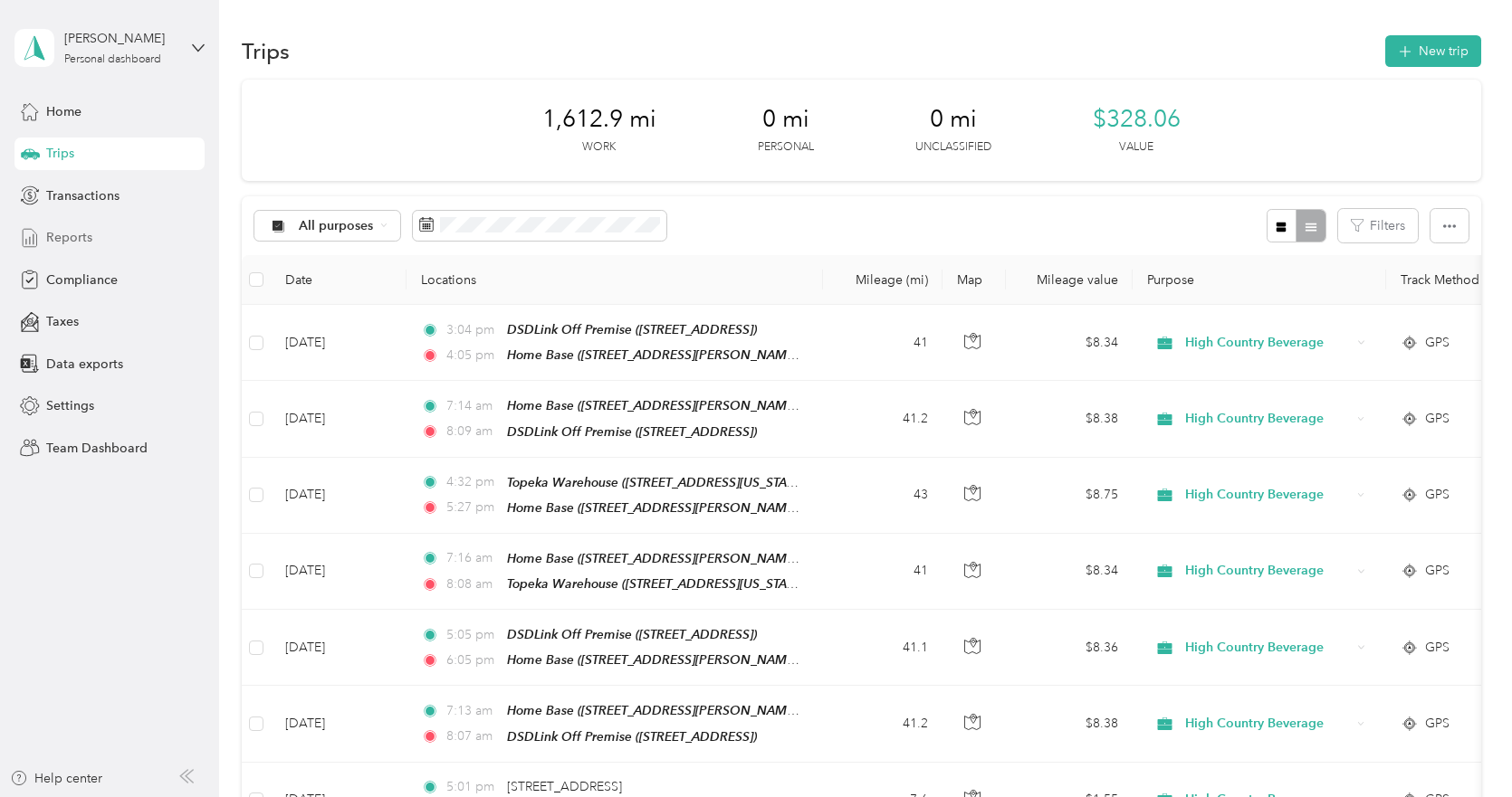
click at [76, 229] on span "Reports" at bounding box center [69, 237] width 47 height 19
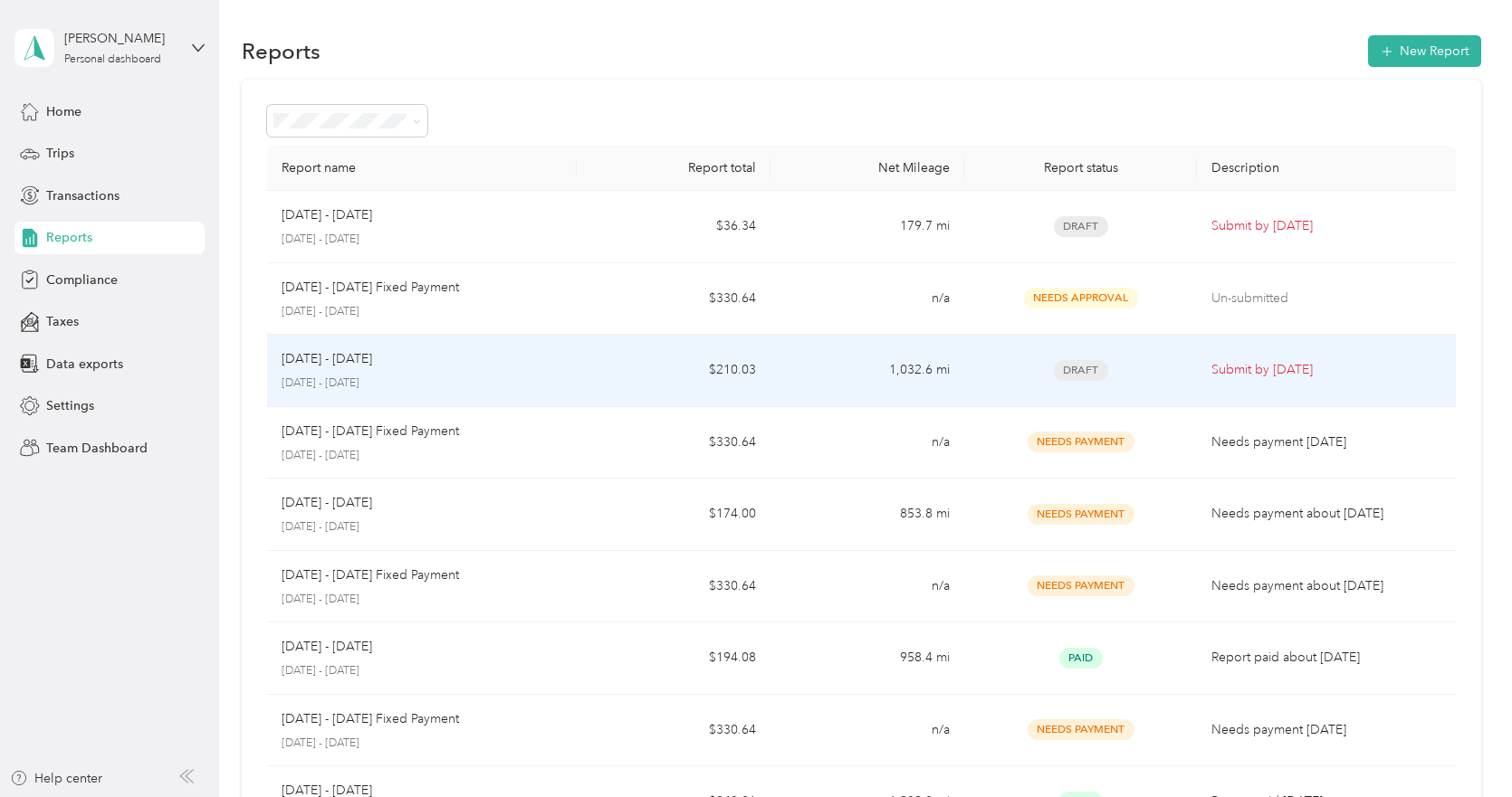
click at [531, 369] on div "[DATE] - [DATE]" at bounding box center [421, 359] width 281 height 20
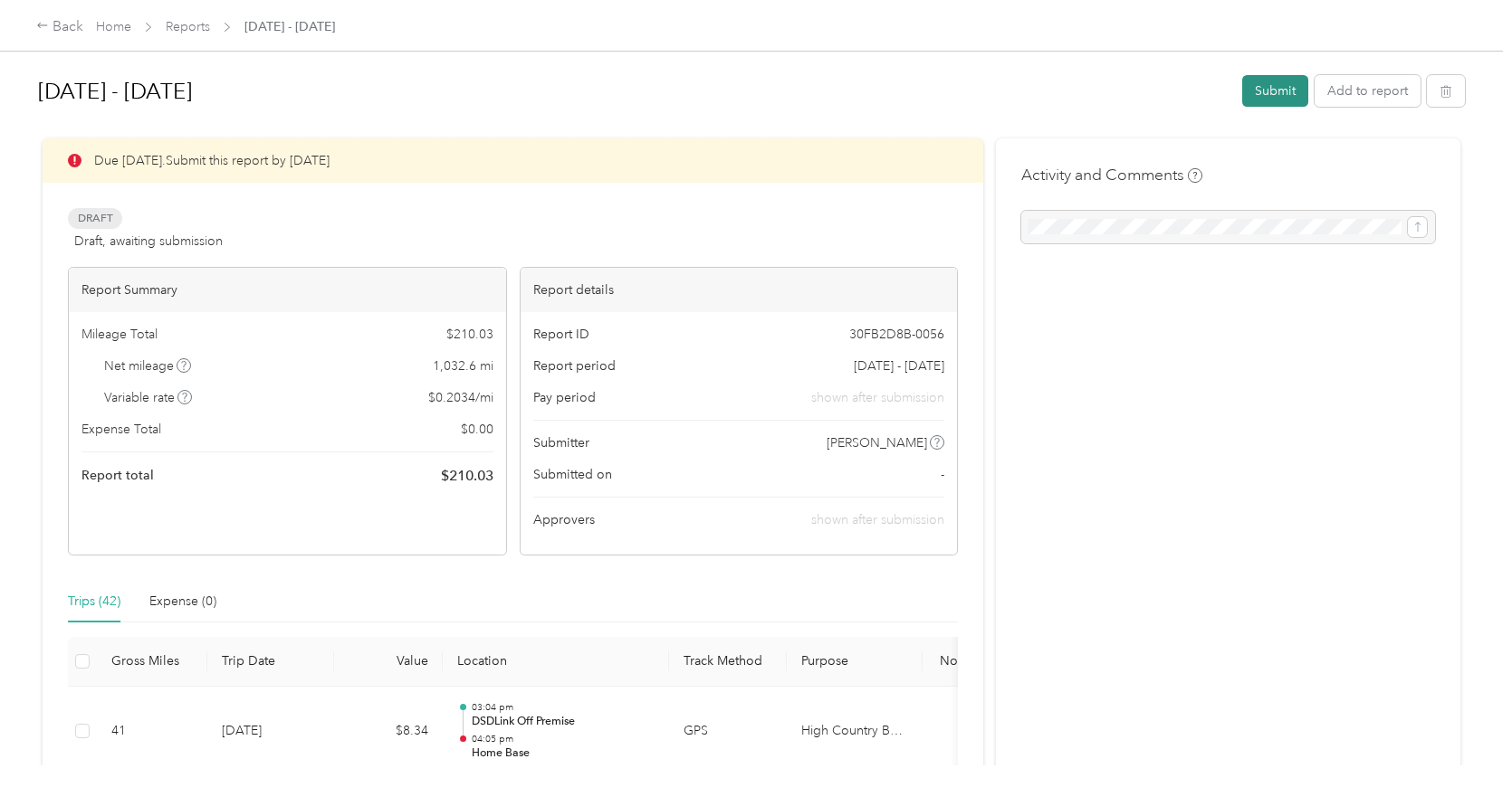
click at [1270, 88] on button "Submit" at bounding box center [1275, 91] width 66 height 32
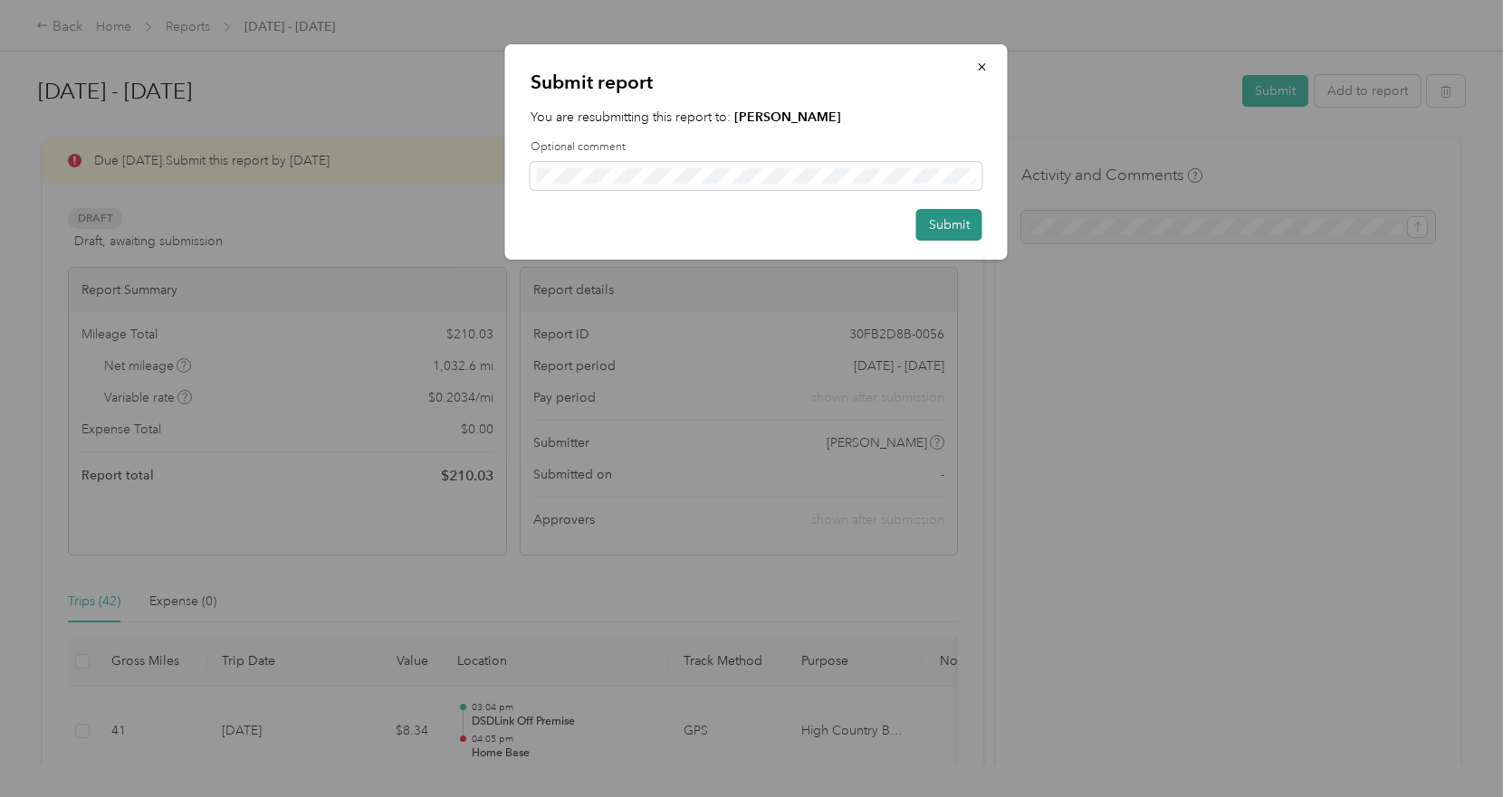
click at [932, 224] on button "Submit" at bounding box center [949, 225] width 66 height 32
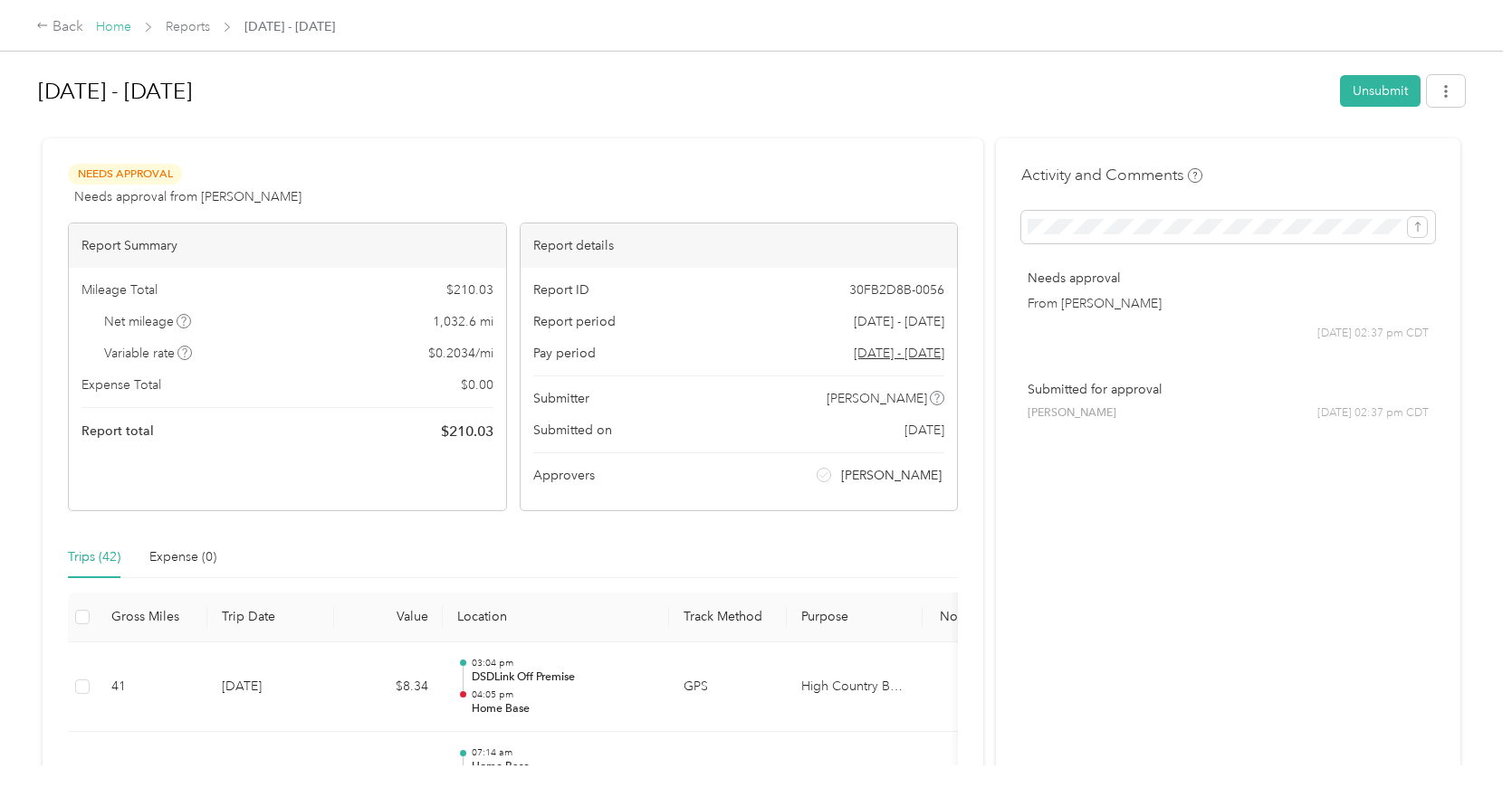
click at [117, 26] on link "Home" at bounding box center [114, 27] width 36 height 16
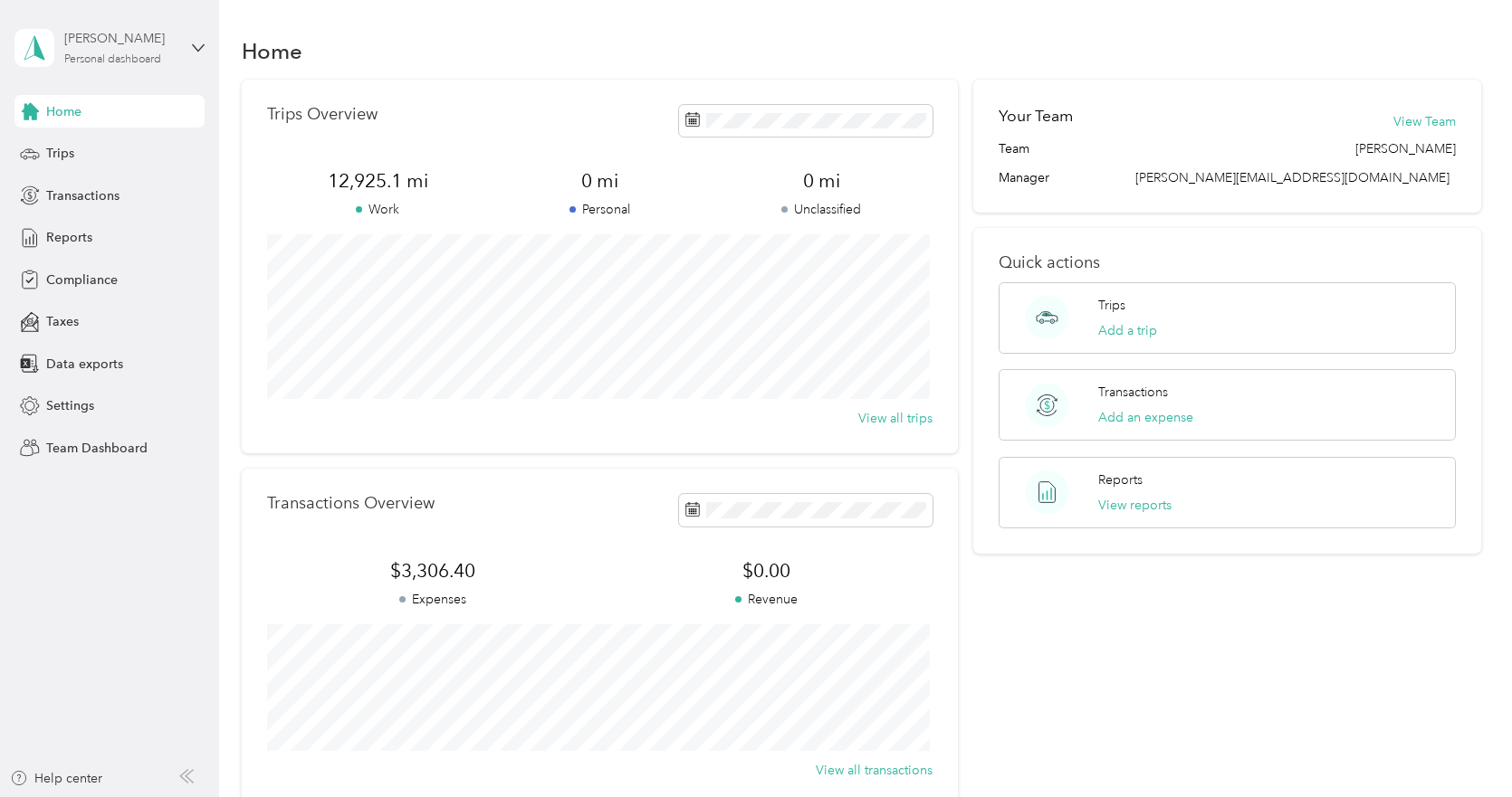
click at [110, 42] on div "[PERSON_NAME]" at bounding box center [121, 38] width 113 height 19
click at [92, 150] on div "Team dashboard" at bounding box center [79, 145] width 97 height 19
